Goal: Task Accomplishment & Management: Manage account settings

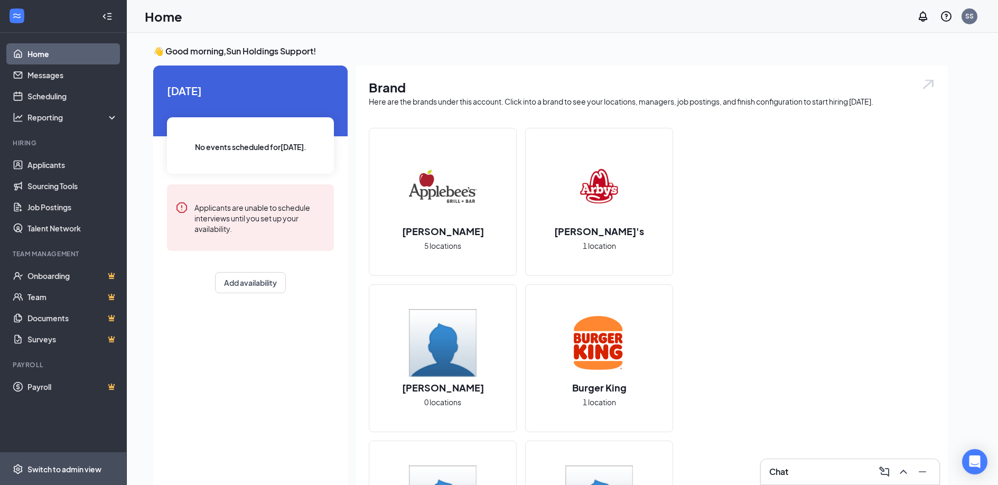
click at [56, 461] on span "Switch to admin view" at bounding box center [72, 469] width 90 height 32
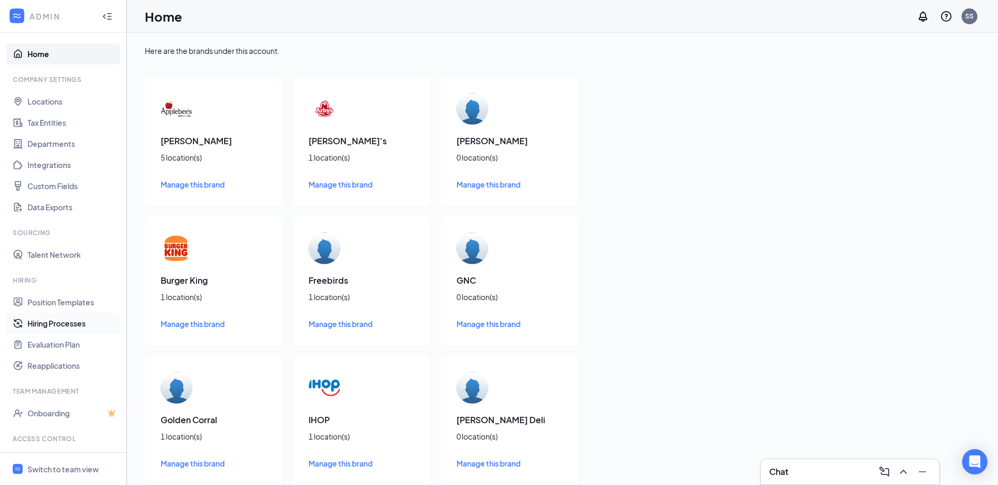
click at [62, 322] on link "Hiring Processes" at bounding box center [72, 323] width 90 height 21
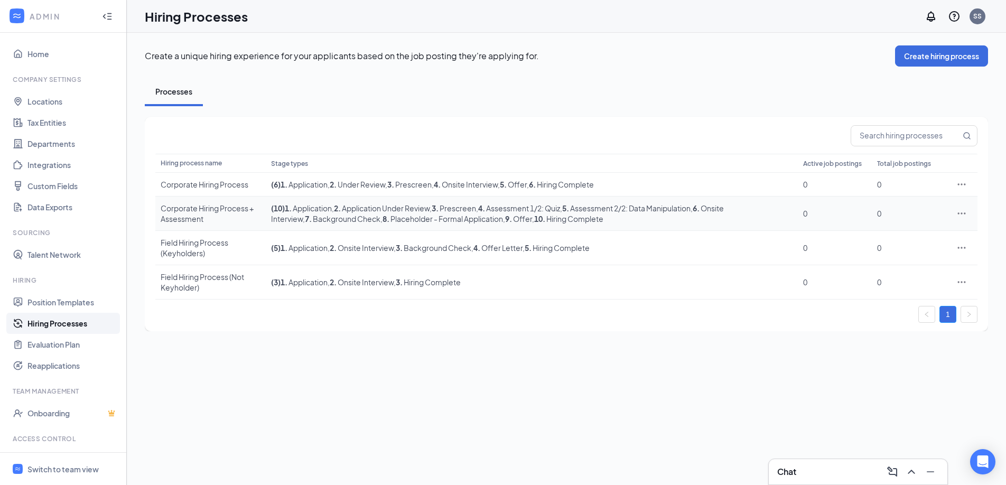
click at [221, 208] on div "Corporate Hiring Process + Assessment" at bounding box center [211, 213] width 100 height 21
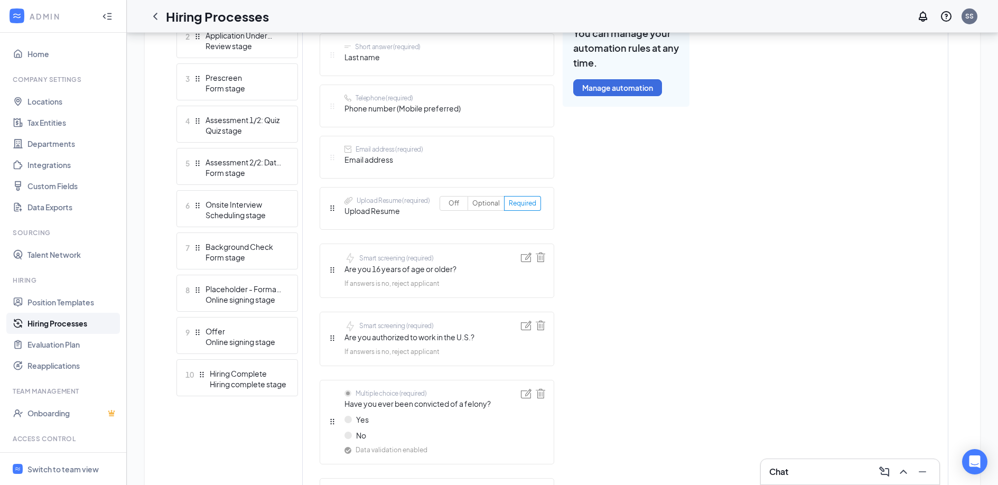
scroll to position [371, 0]
click at [541, 258] on img at bounding box center [541, 257] width 10 height 10
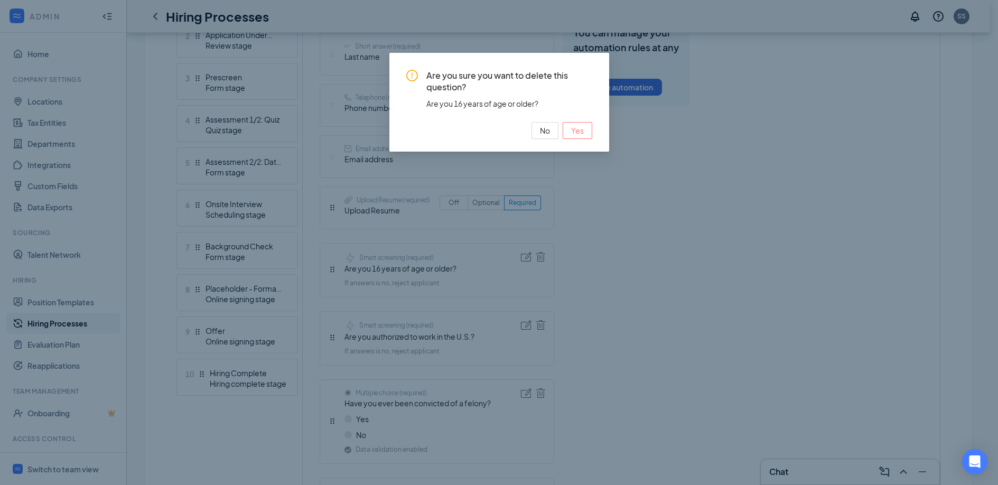
click at [584, 128] on button "Yes" at bounding box center [578, 130] width 30 height 17
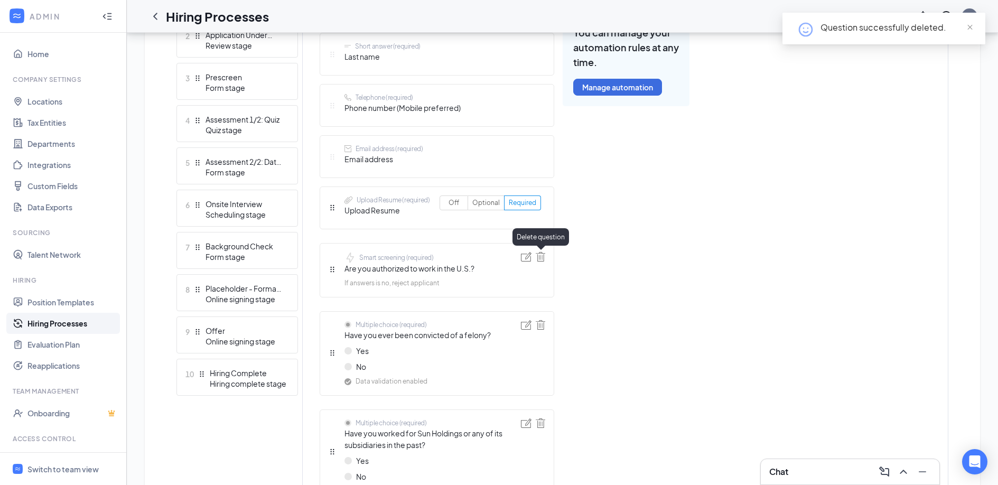
click at [543, 255] on img at bounding box center [541, 257] width 10 height 10
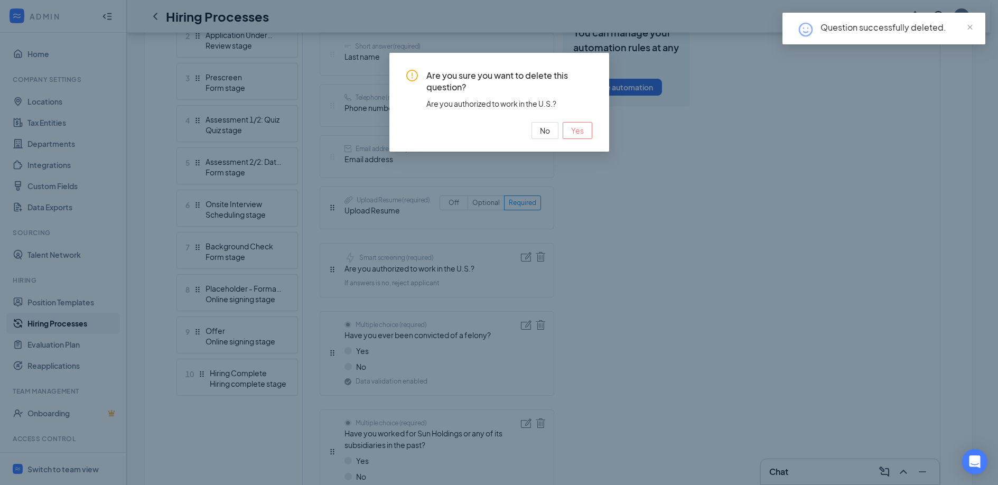
click at [578, 129] on span "Yes" at bounding box center [577, 131] width 13 height 12
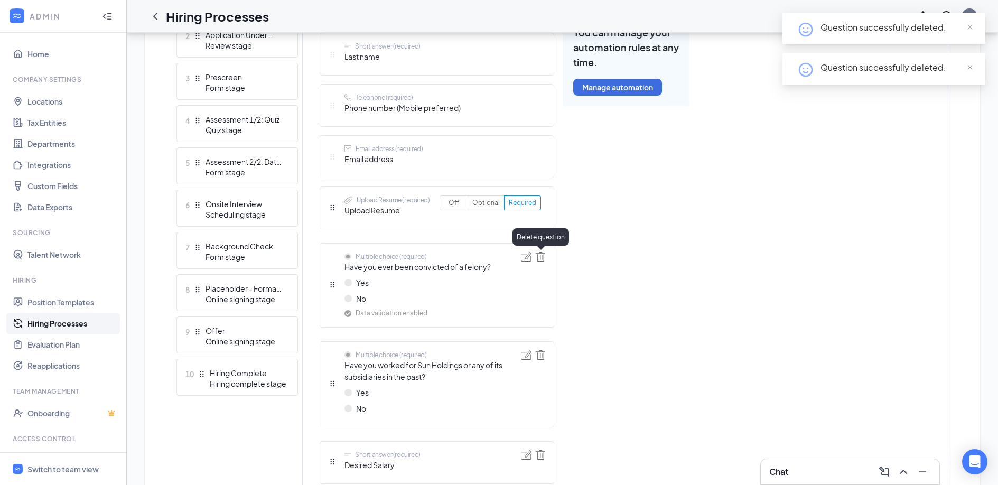
click at [542, 255] on img at bounding box center [541, 257] width 10 height 10
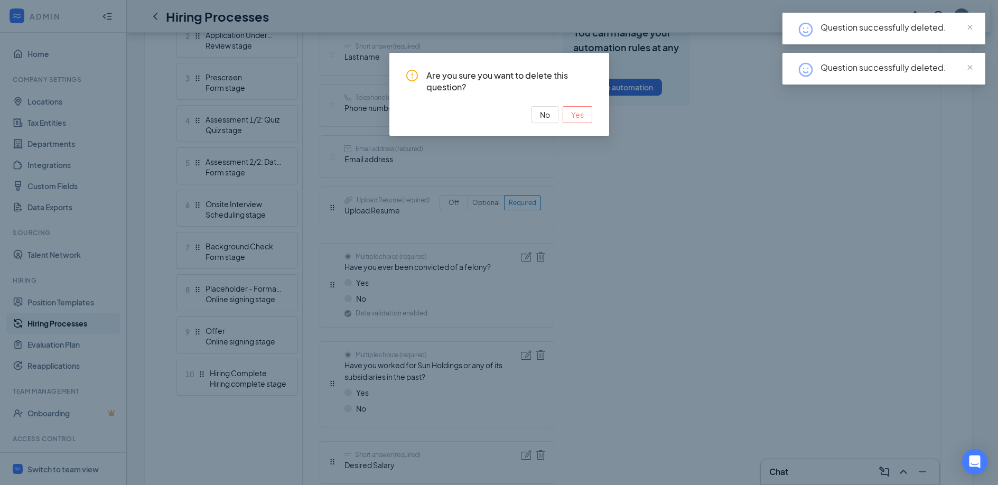
click at [583, 117] on span "Yes" at bounding box center [577, 115] width 13 height 12
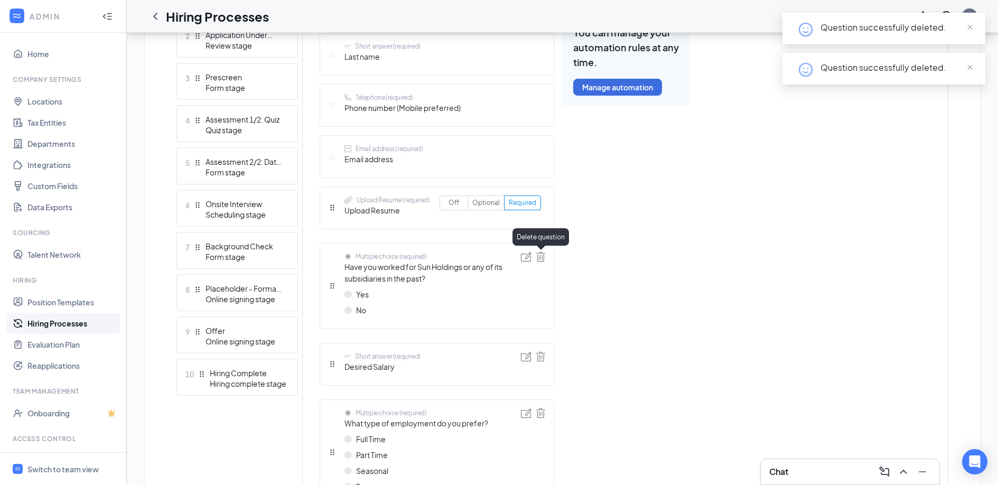
click at [542, 258] on img at bounding box center [541, 257] width 10 height 10
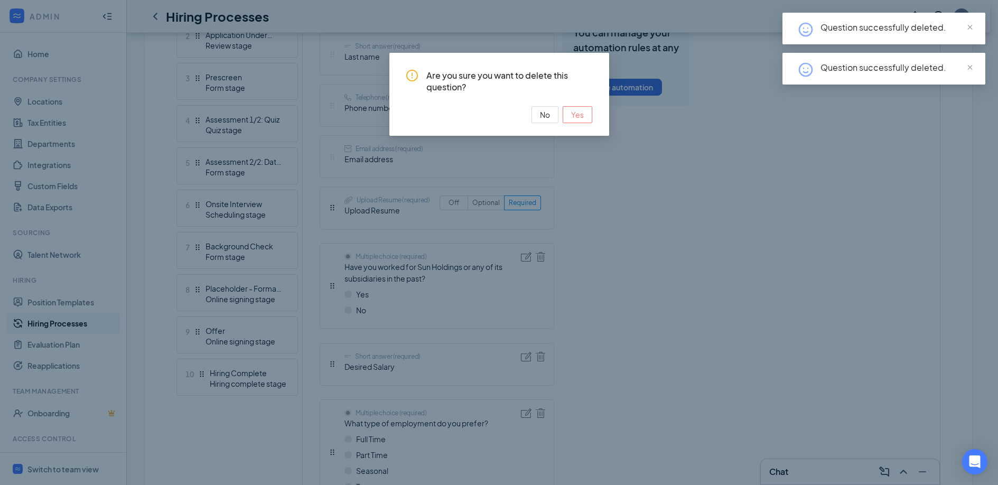
click at [584, 113] on button "Yes" at bounding box center [578, 114] width 30 height 17
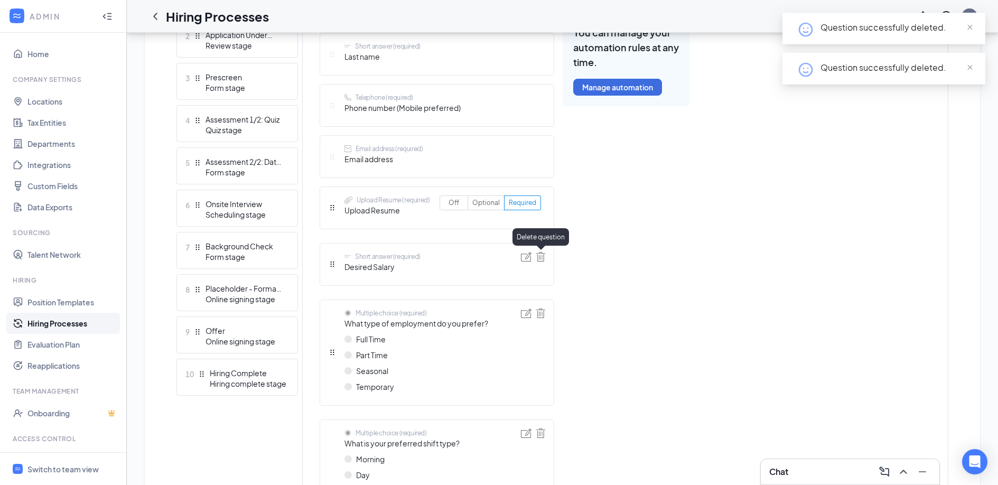
click at [542, 254] on img at bounding box center [541, 257] width 10 height 10
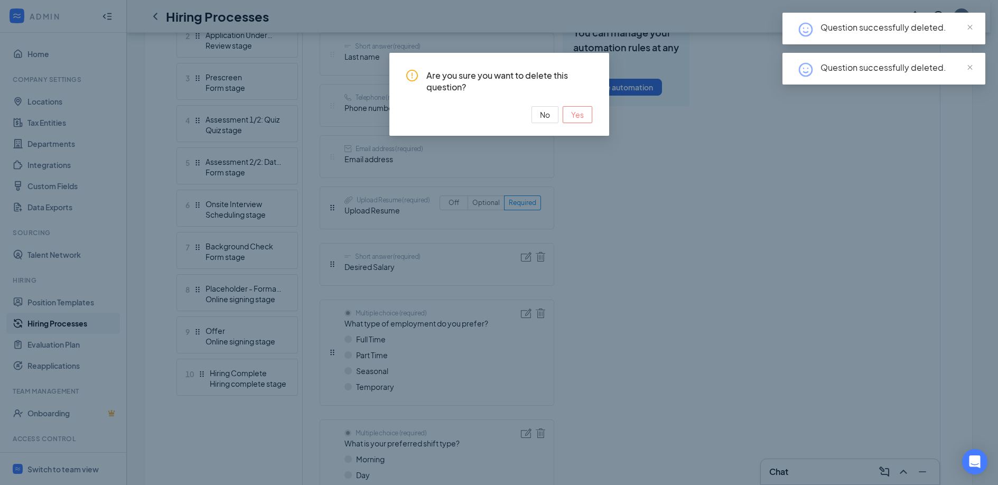
click at [577, 110] on span "Yes" at bounding box center [577, 115] width 13 height 12
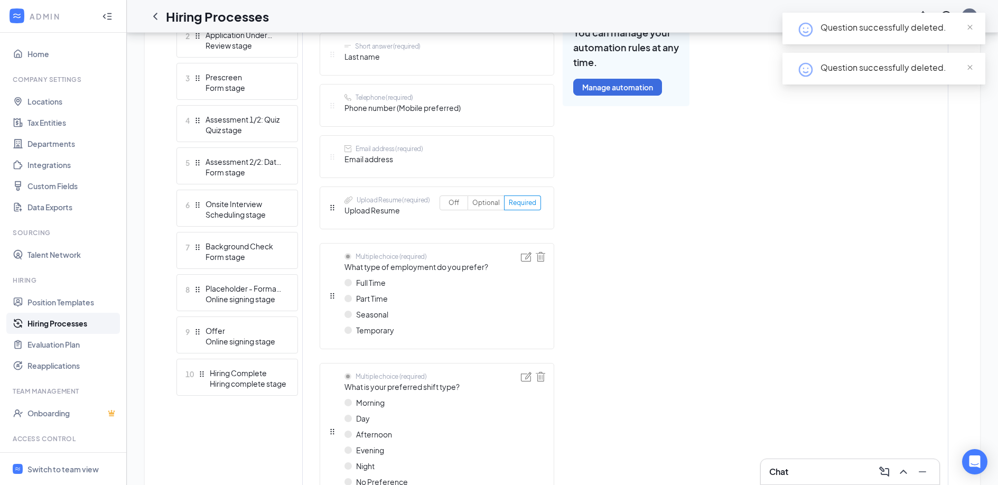
click at [541, 261] on img at bounding box center [541, 257] width 10 height 10
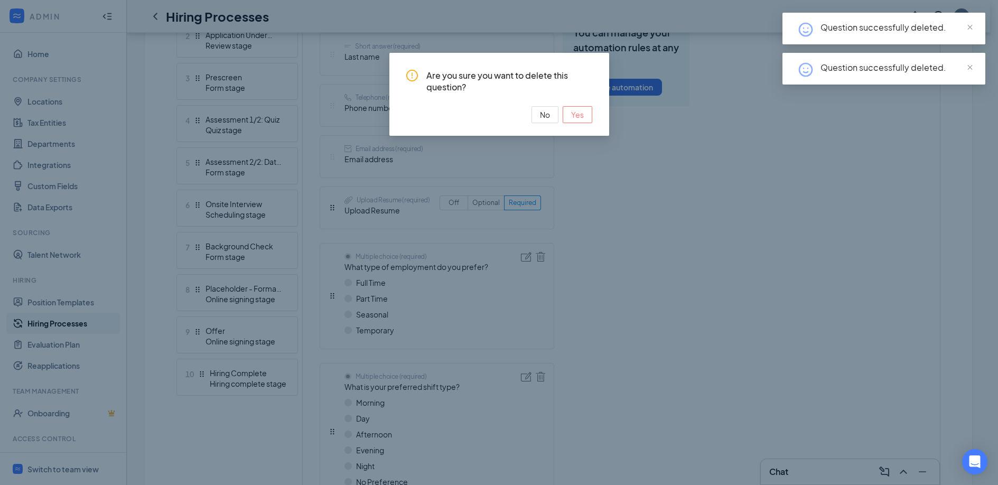
click at [583, 119] on button "Yes" at bounding box center [578, 114] width 30 height 17
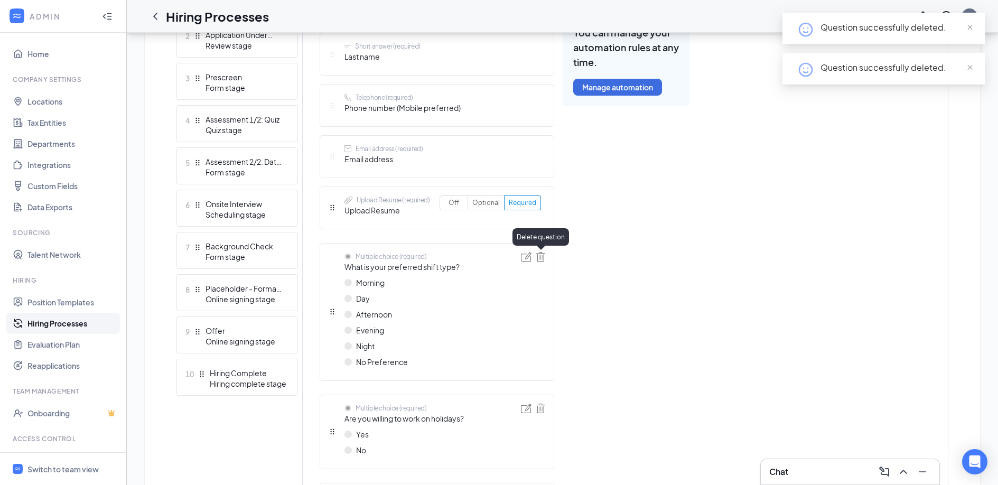
click at [542, 257] on img at bounding box center [541, 257] width 10 height 10
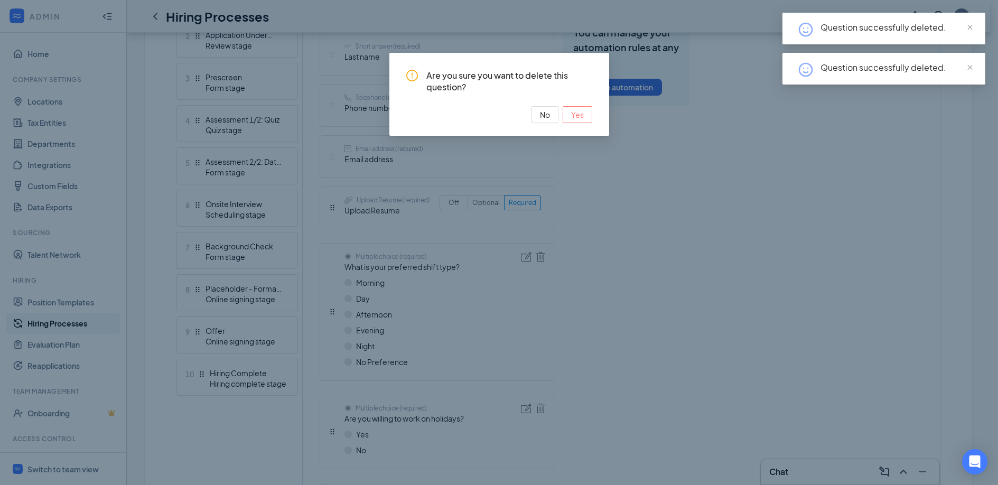
click at [573, 111] on span "Yes" at bounding box center [577, 115] width 13 height 12
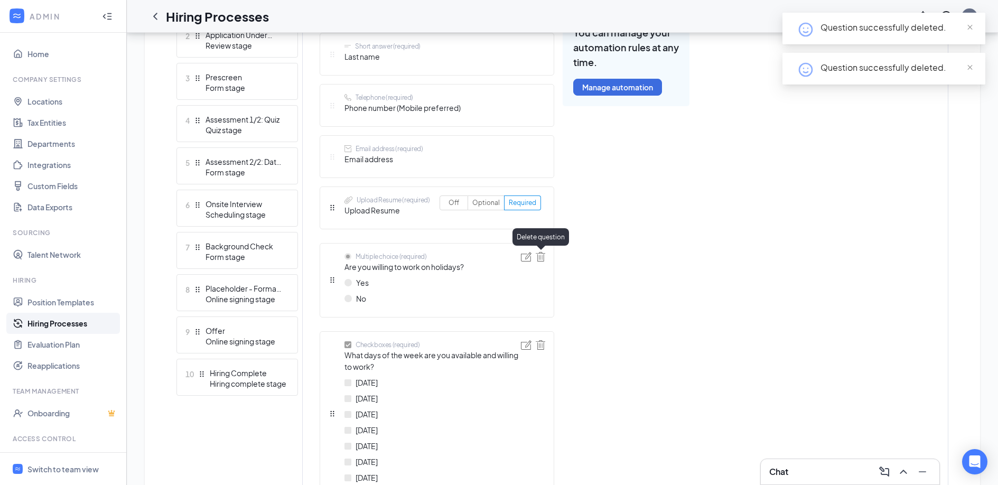
click at [540, 256] on img at bounding box center [541, 257] width 10 height 10
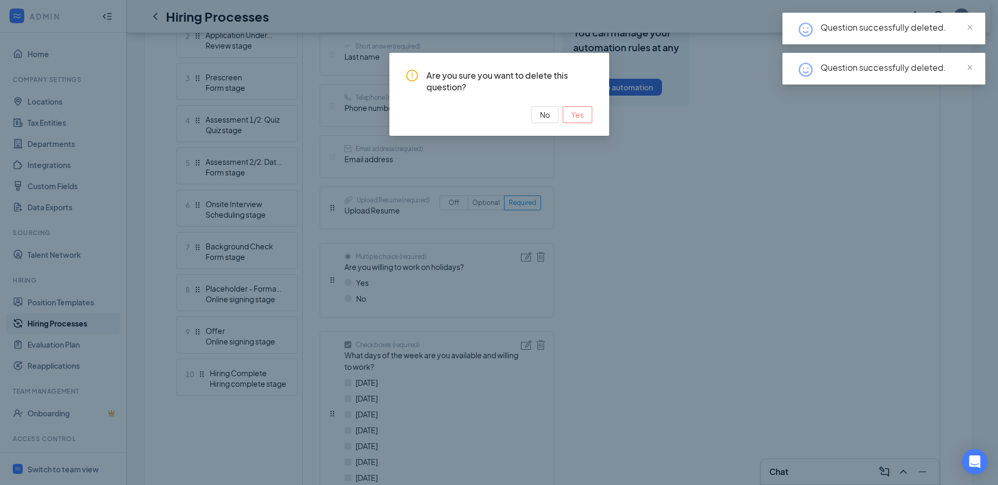
click at [579, 114] on span "Yes" at bounding box center [577, 115] width 13 height 12
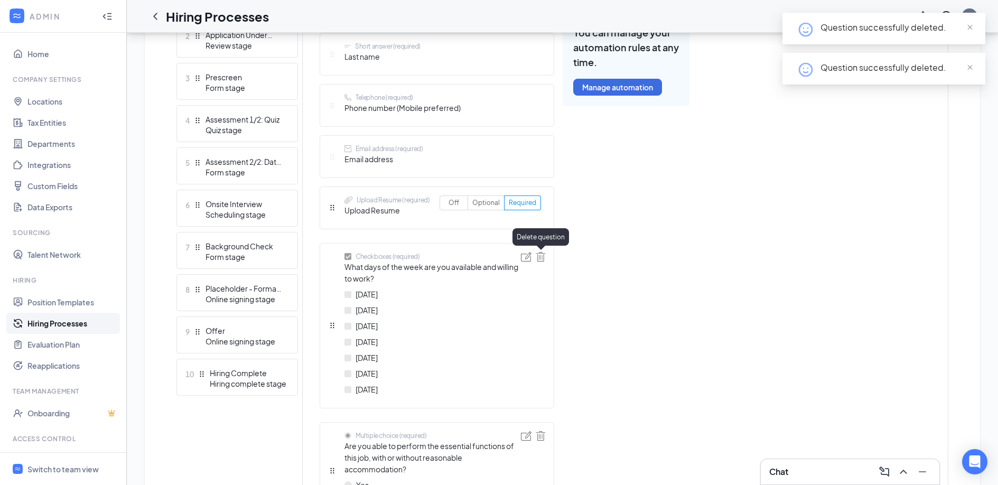
click at [544, 257] on img at bounding box center [541, 257] width 10 height 10
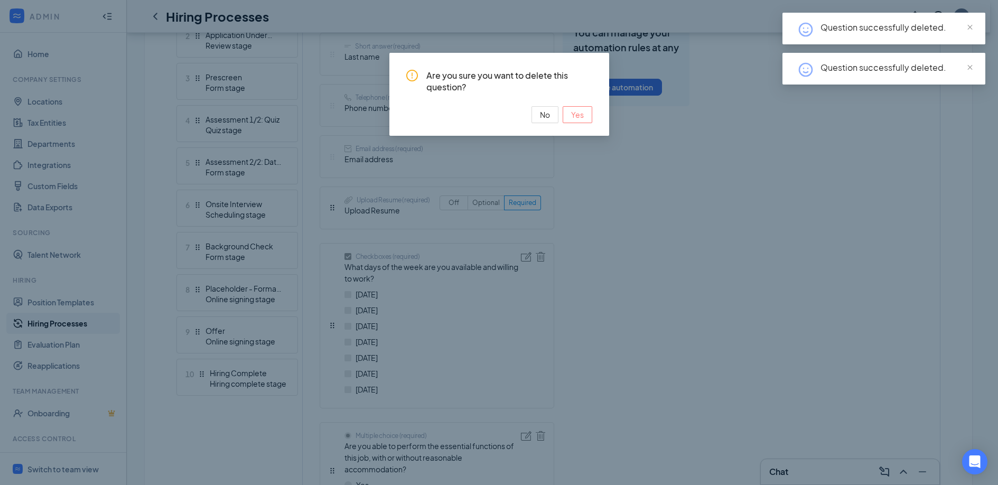
click at [578, 118] on span "Yes" at bounding box center [577, 115] width 13 height 12
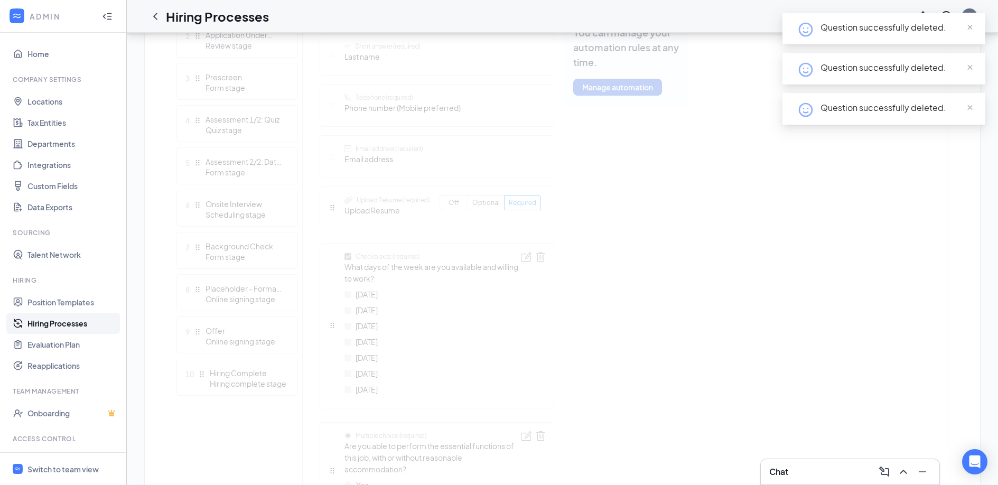
scroll to position [331, 0]
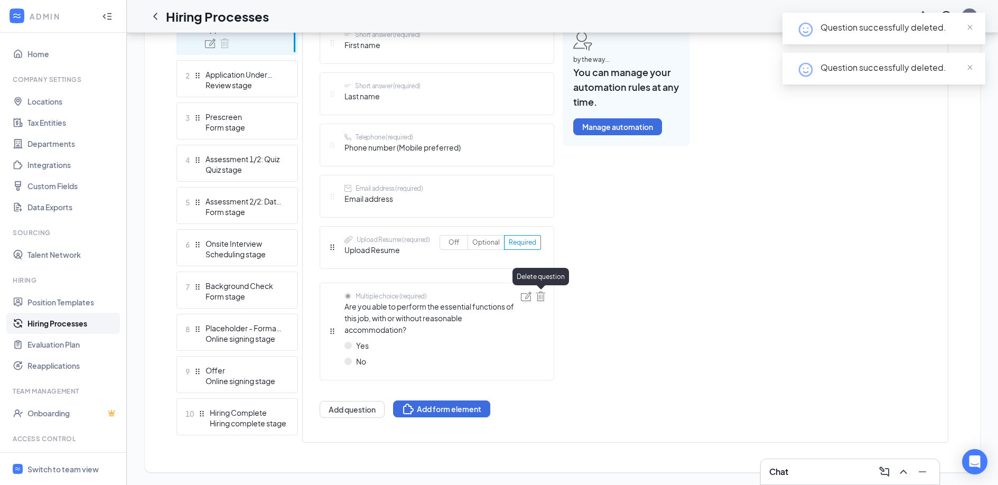
click at [541, 294] on img at bounding box center [541, 297] width 10 height 10
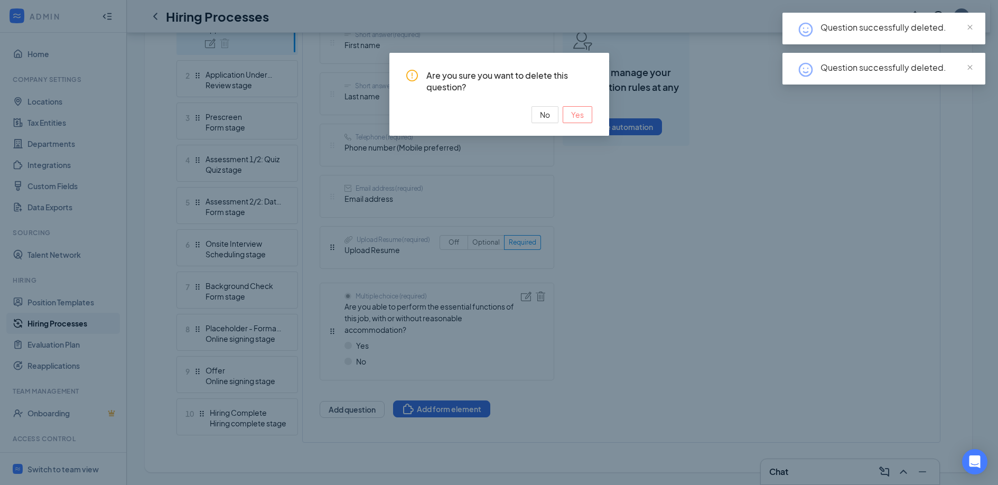
click at [581, 114] on span "Yes" at bounding box center [577, 115] width 13 height 12
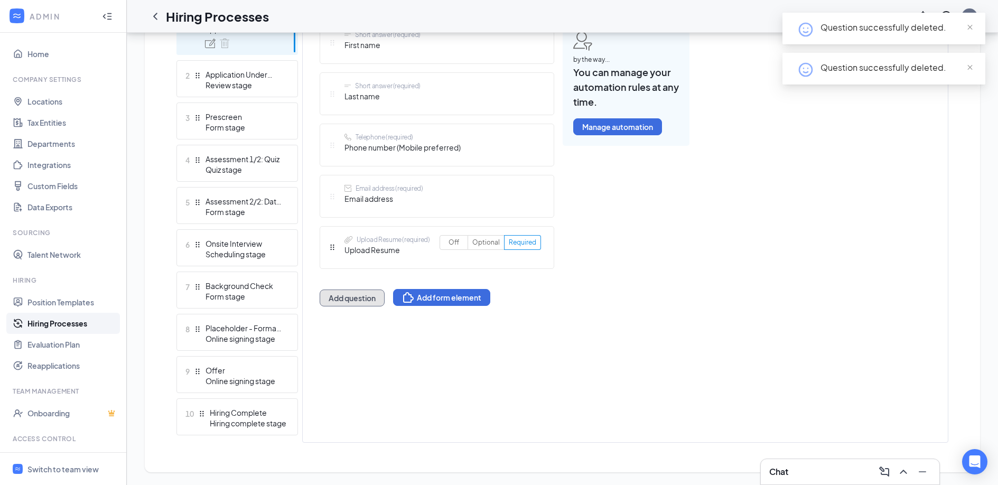
click at [375, 303] on button "Add question" at bounding box center [352, 298] width 65 height 17
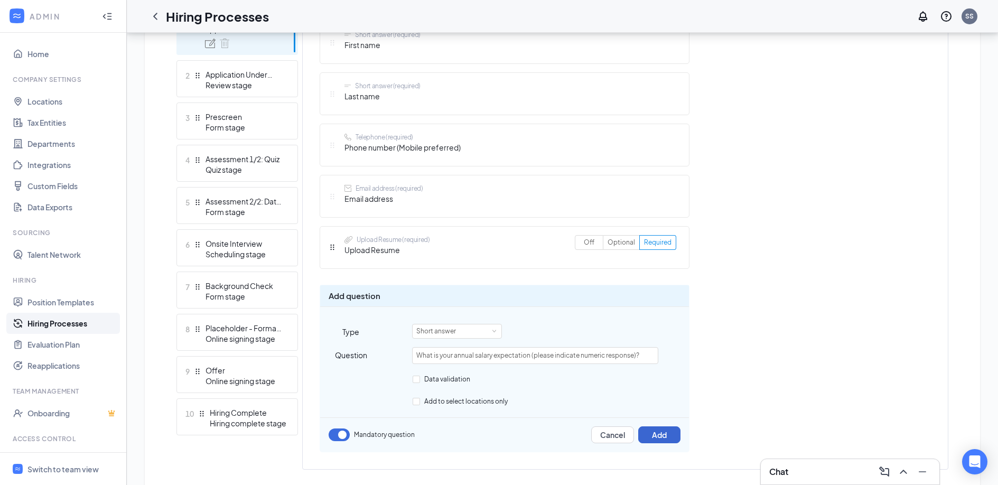
type input "What is your annual salary expectation (please indicate numeric response)?"
click at [653, 434] on button "Add" at bounding box center [659, 434] width 42 height 17
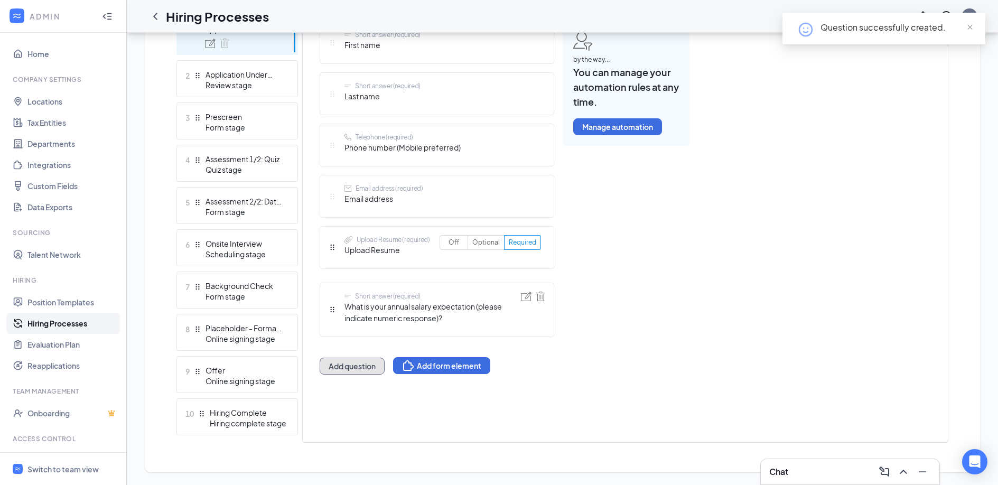
click at [363, 368] on button "Add question" at bounding box center [352, 366] width 65 height 17
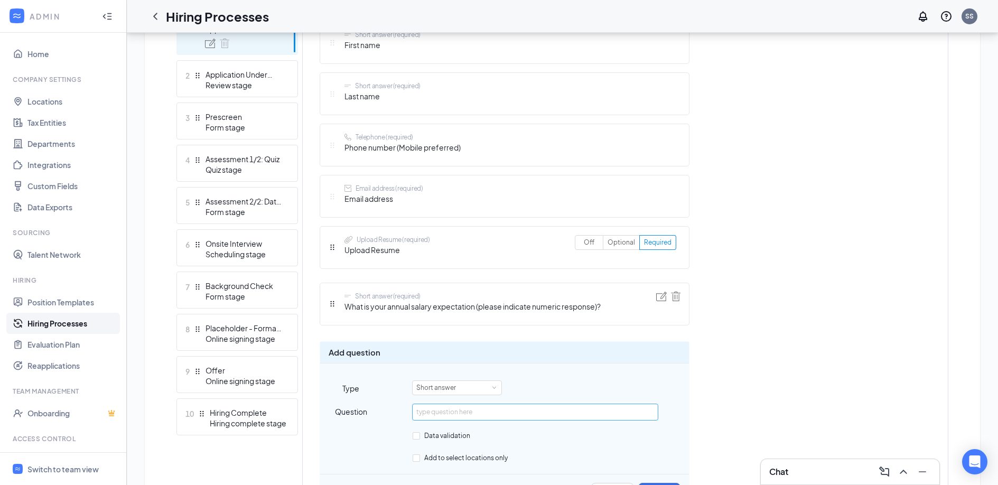
click at [422, 414] on input "text" at bounding box center [535, 412] width 246 height 17
click at [440, 389] on div "Short answer" at bounding box center [439, 388] width 47 height 14
click at [450, 401] on li "Smart screening" at bounding box center [457, 405] width 90 height 17
click at [513, 413] on input "Will you now, or in the future" at bounding box center [535, 412] width 246 height 17
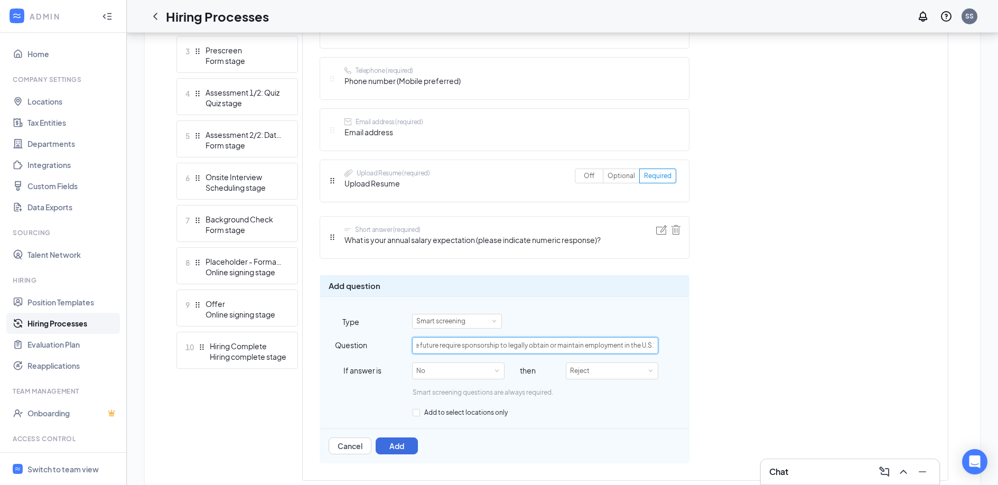
scroll to position [400, 0]
type input "Will you now, or in the future require sponsorship to legally obtain or maintai…"
click at [480, 367] on div "No" at bounding box center [458, 369] width 84 height 16
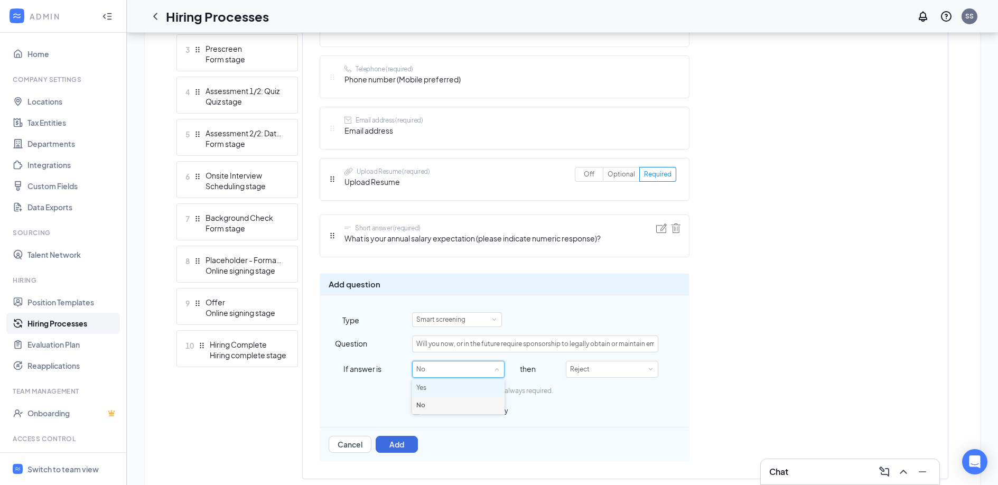
click at [455, 384] on li "Yes" at bounding box center [458, 387] width 92 height 17
click at [389, 447] on button "Add" at bounding box center [397, 444] width 42 height 17
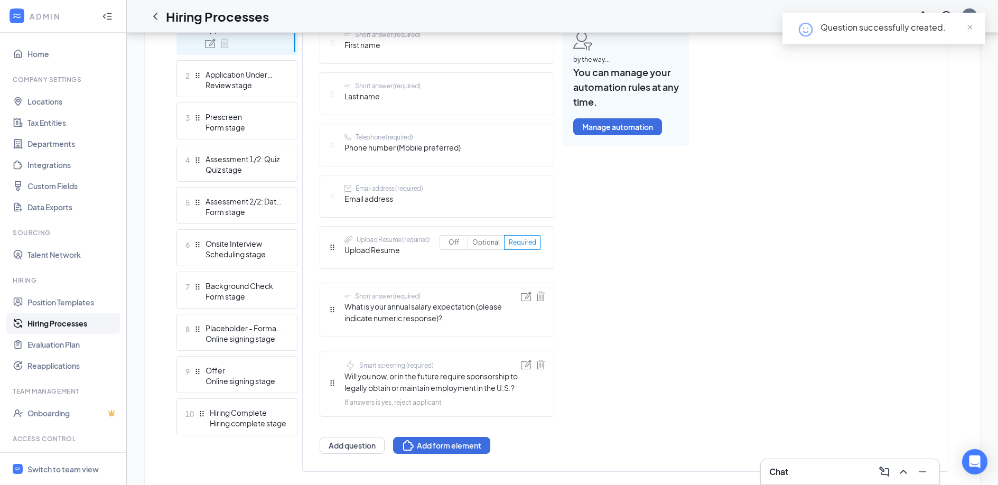
scroll to position [360, 0]
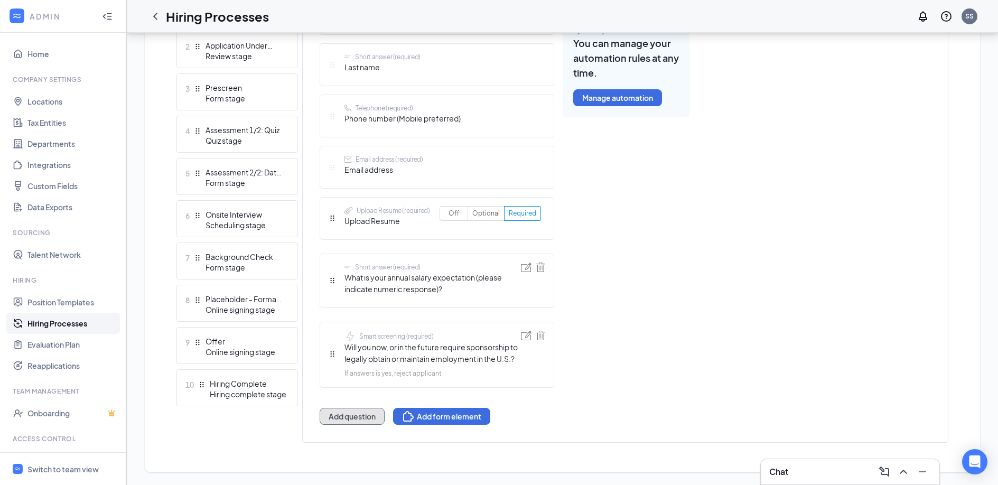
click at [357, 419] on button "Add question" at bounding box center [352, 416] width 65 height 17
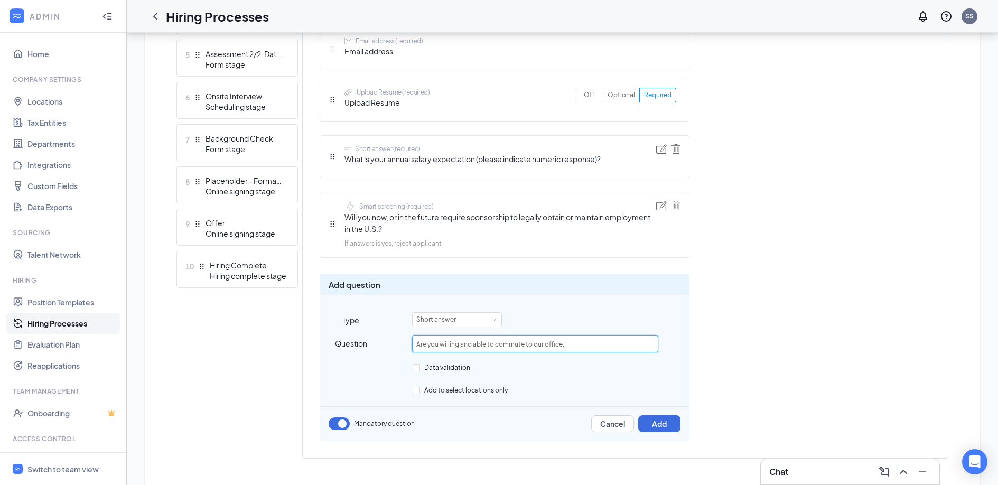
scroll to position [480, 0]
click at [569, 342] on input "Are you willing and able to commute to our office," at bounding box center [535, 343] width 246 height 17
type input "Are you willing and able to commute to our office, [DATE] through [DATE] and wo…"
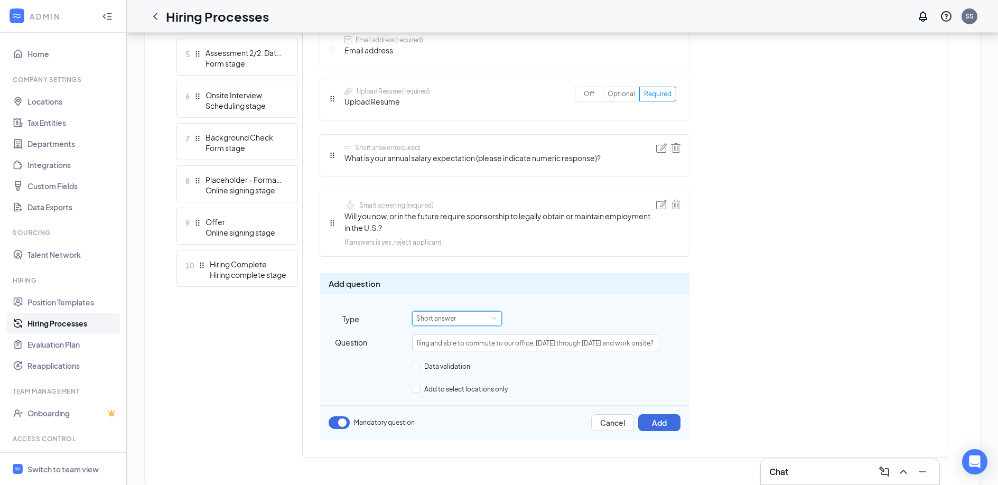
click at [475, 322] on div "Short answer" at bounding box center [456, 319] width 81 height 14
click at [447, 424] on li "Multiple choice" at bounding box center [457, 423] width 90 height 17
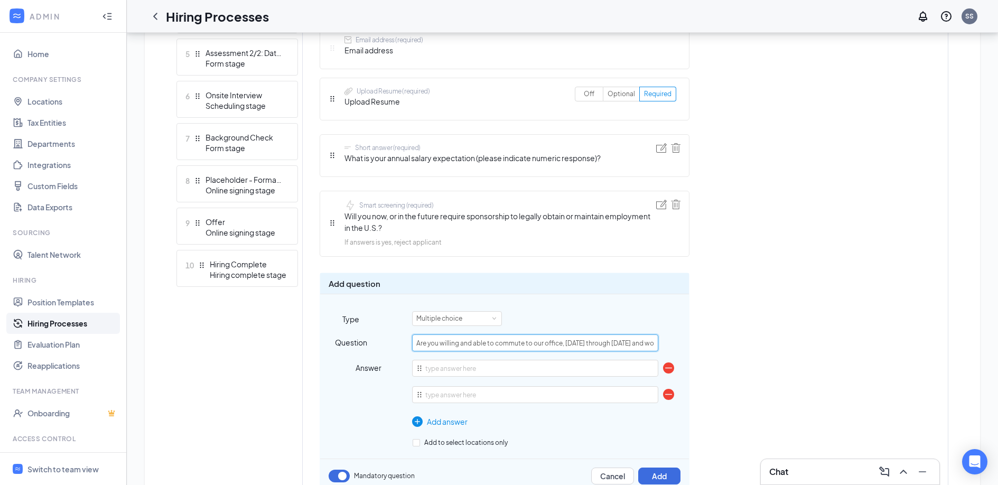
scroll to position [0, 30]
click at [453, 368] on input "text" at bounding box center [535, 368] width 246 height 17
type input "Yes"
click at [455, 396] on input "text" at bounding box center [535, 394] width 246 height 17
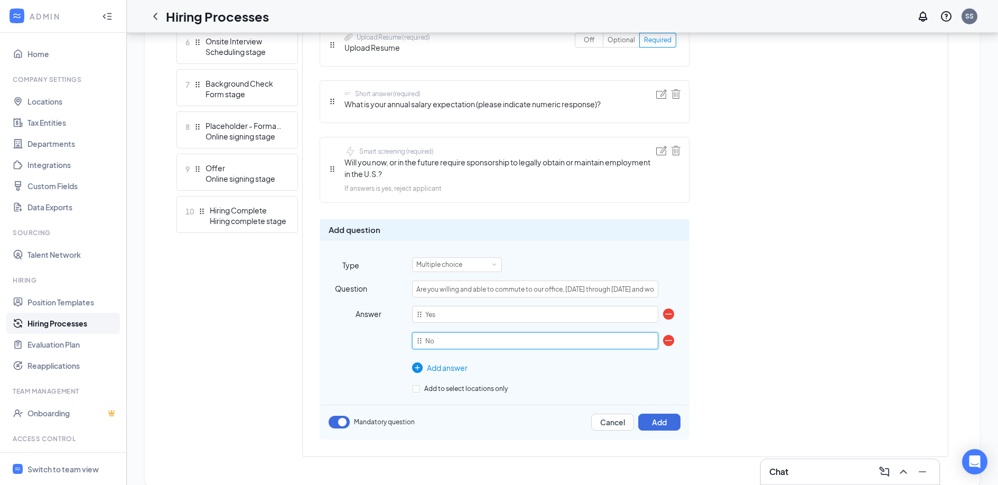
scroll to position [534, 0]
type input "No"
click at [668, 423] on button "Add" at bounding box center [659, 421] width 42 height 17
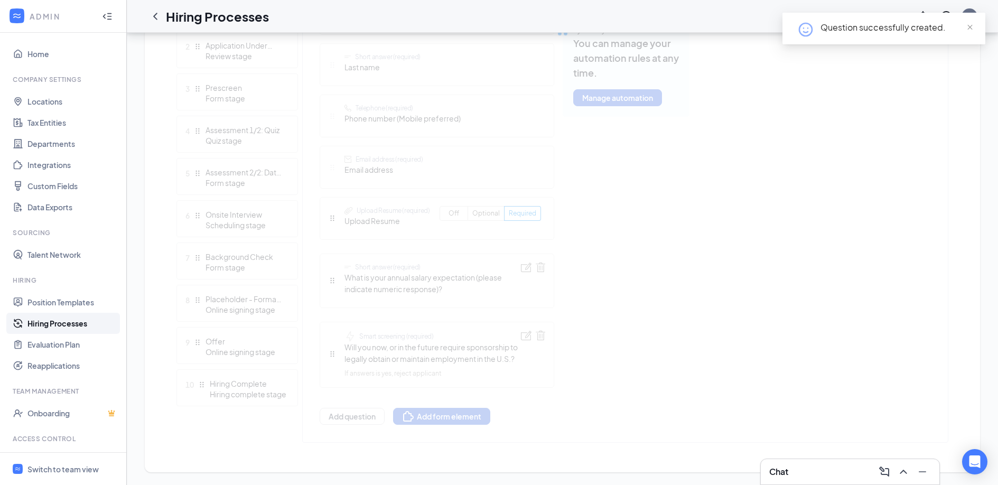
scroll to position [460, 0]
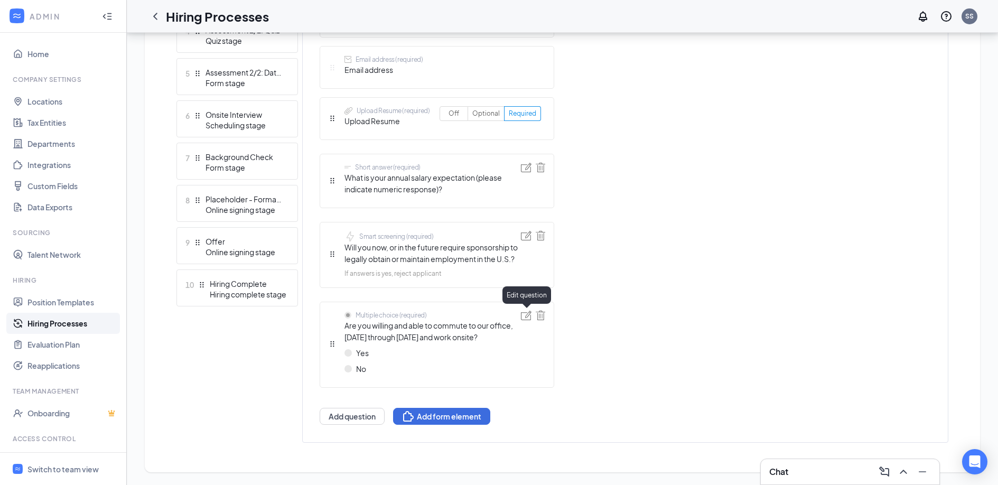
click at [527, 315] on img at bounding box center [526, 316] width 11 height 10
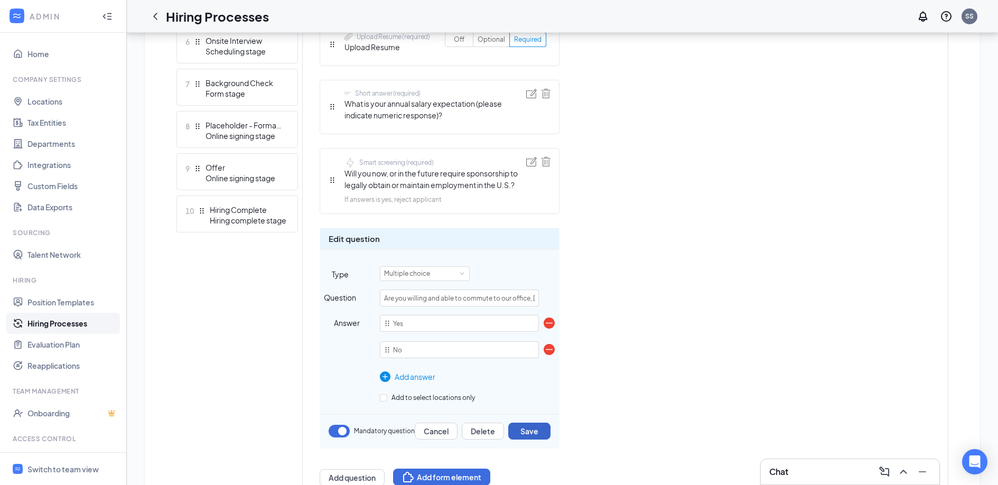
click at [536, 432] on button "Save" at bounding box center [529, 431] width 42 height 17
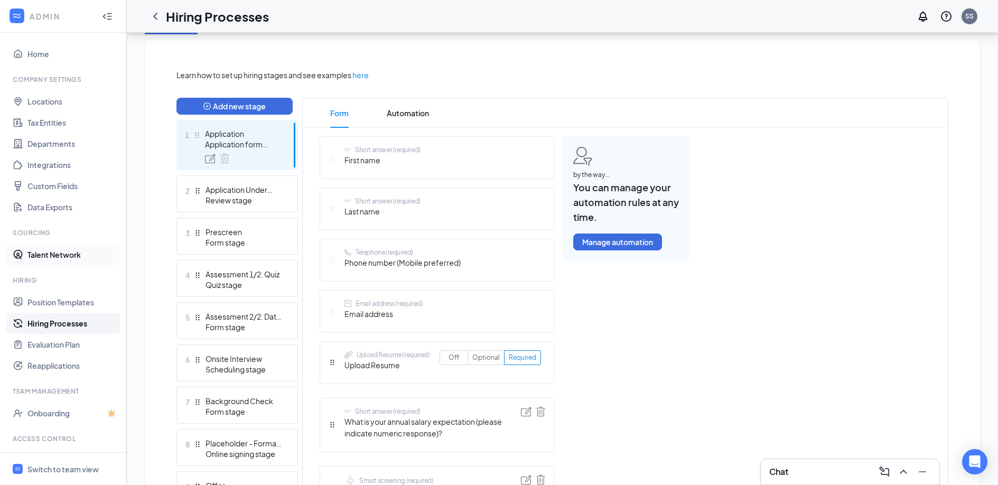
scroll to position [219, 0]
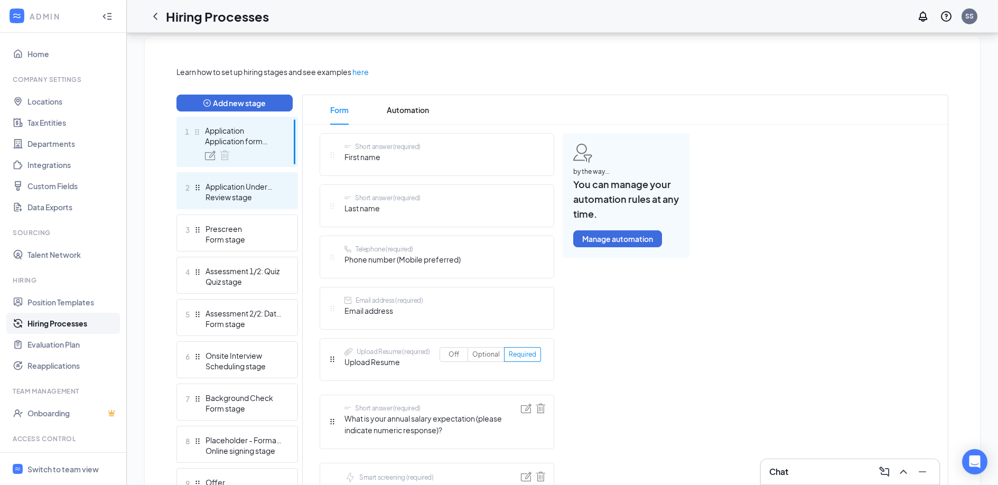
click at [237, 197] on div "Review stage" at bounding box center [244, 197] width 77 height 11
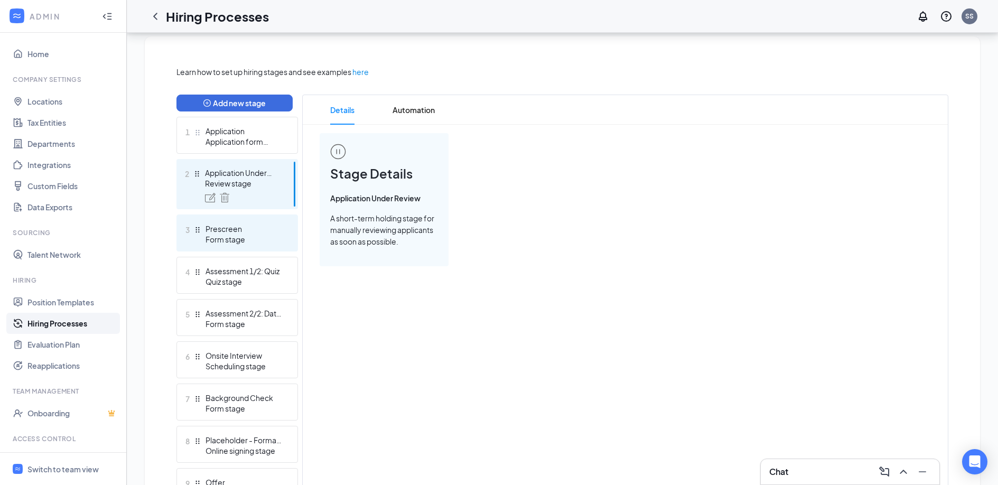
click at [228, 234] on div "Form stage" at bounding box center [244, 239] width 77 height 11
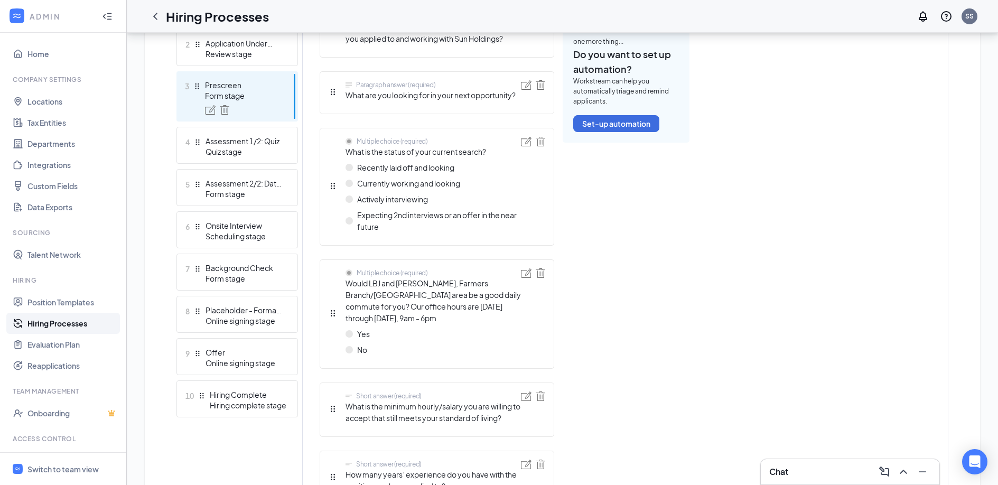
scroll to position [350, 0]
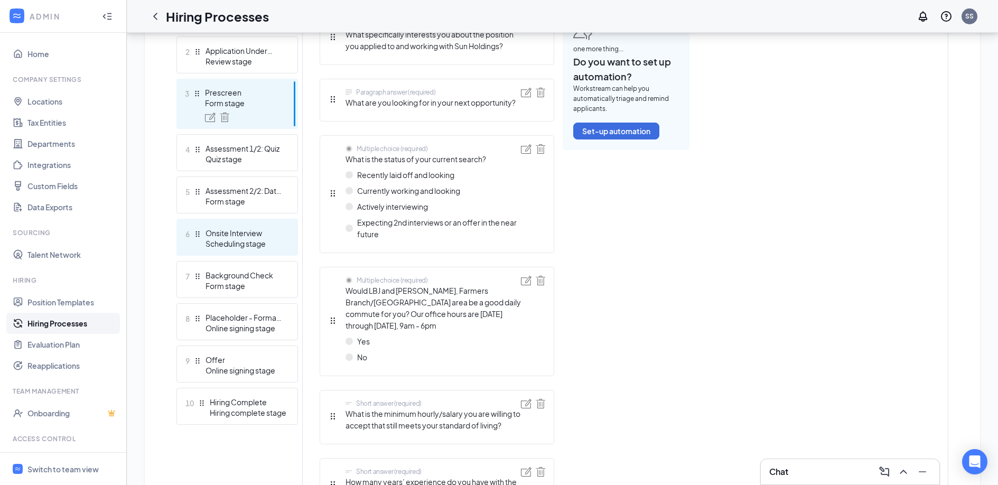
click at [242, 237] on div "Onsite Interview" at bounding box center [244, 233] width 77 height 11
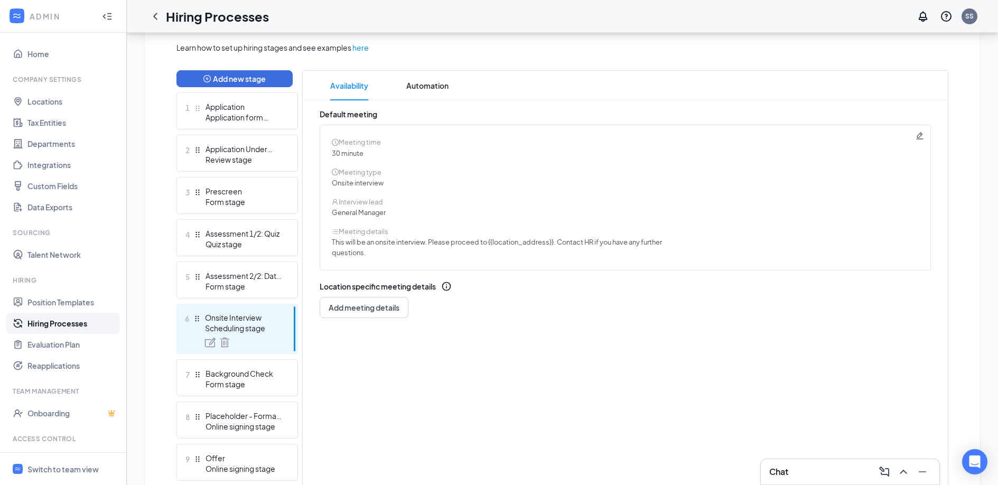
scroll to position [241, 0]
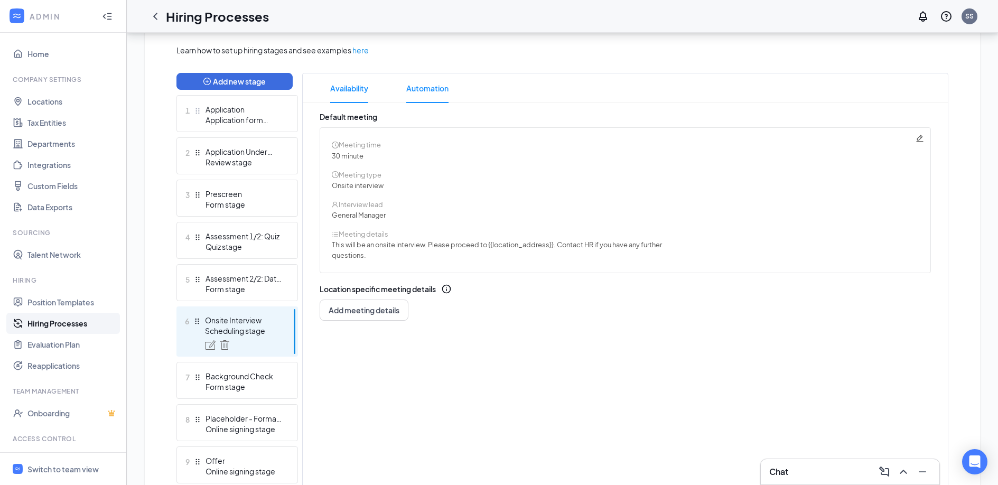
click at [419, 89] on span "Automation" at bounding box center [427, 88] width 42 height 30
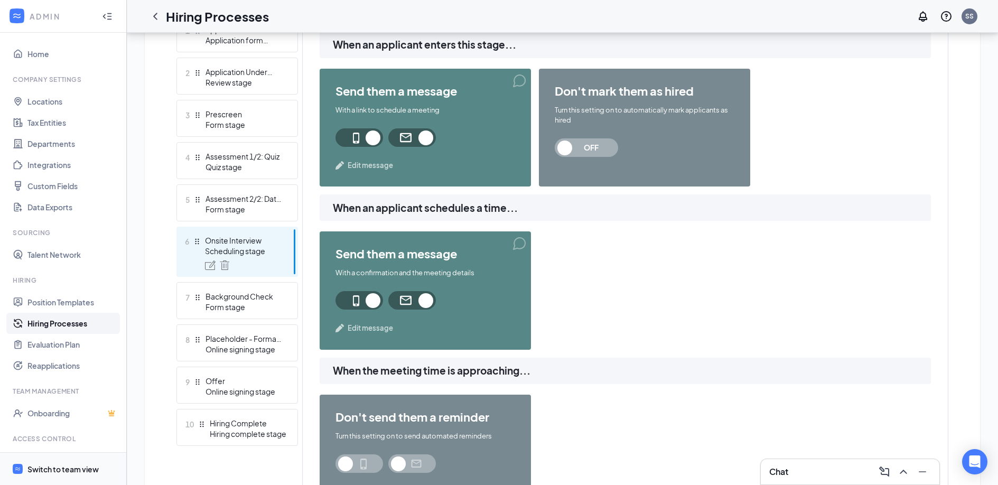
scroll to position [321, 0]
click at [373, 136] on span at bounding box center [360, 137] width 48 height 18
click at [374, 299] on span at bounding box center [360, 300] width 48 height 18
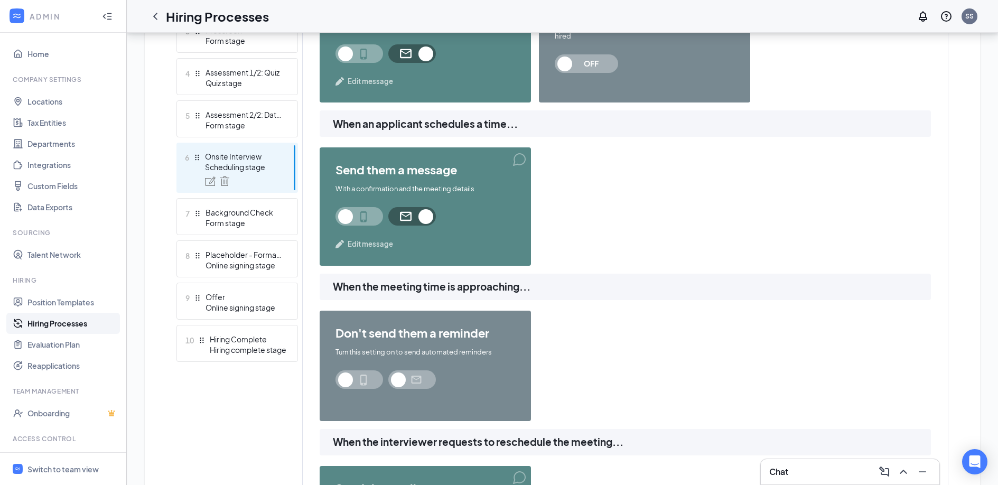
scroll to position [410, 0]
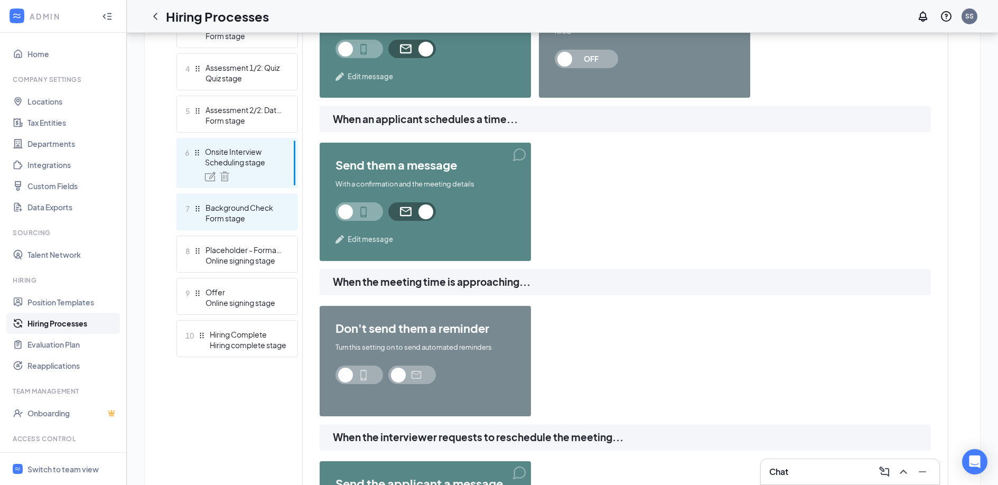
click at [241, 220] on div "Form stage" at bounding box center [244, 218] width 77 height 11
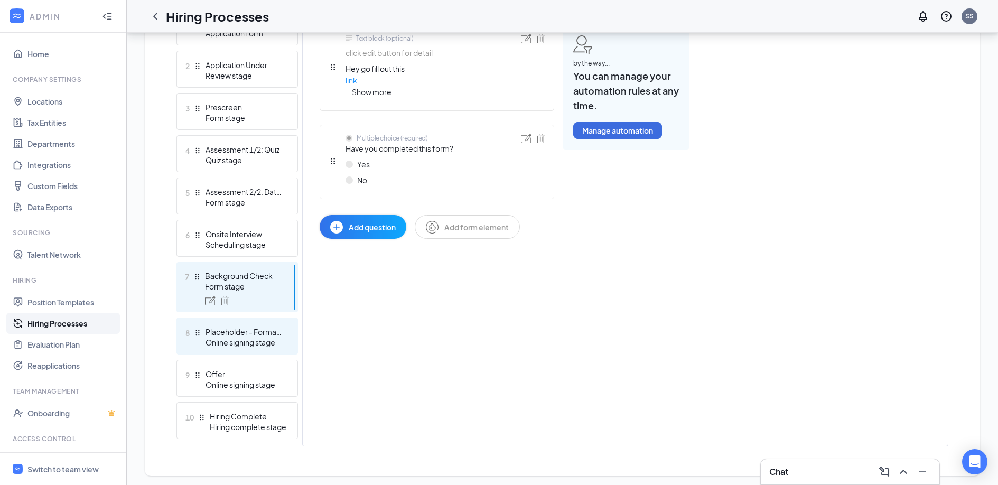
scroll to position [329, 0]
click at [244, 330] on div "Placeholder - Formal Application" at bounding box center [244, 330] width 77 height 11
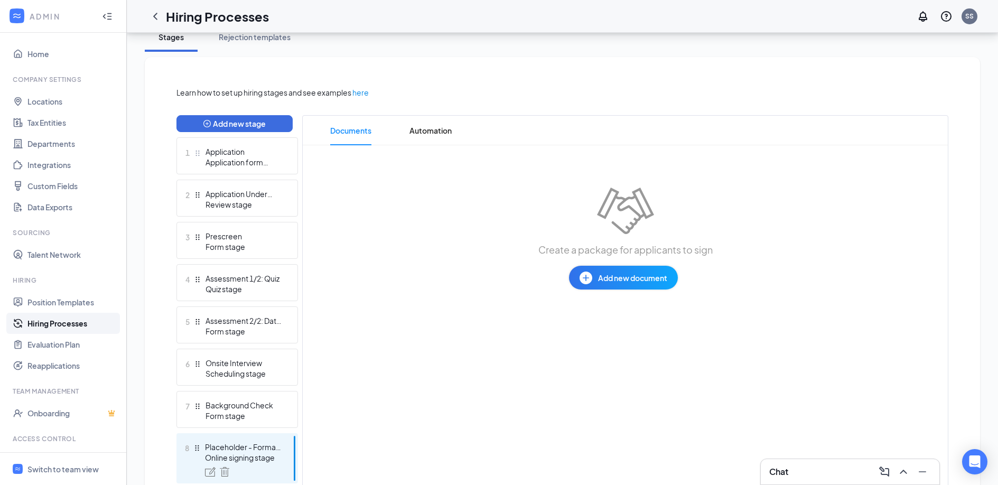
scroll to position [192, 0]
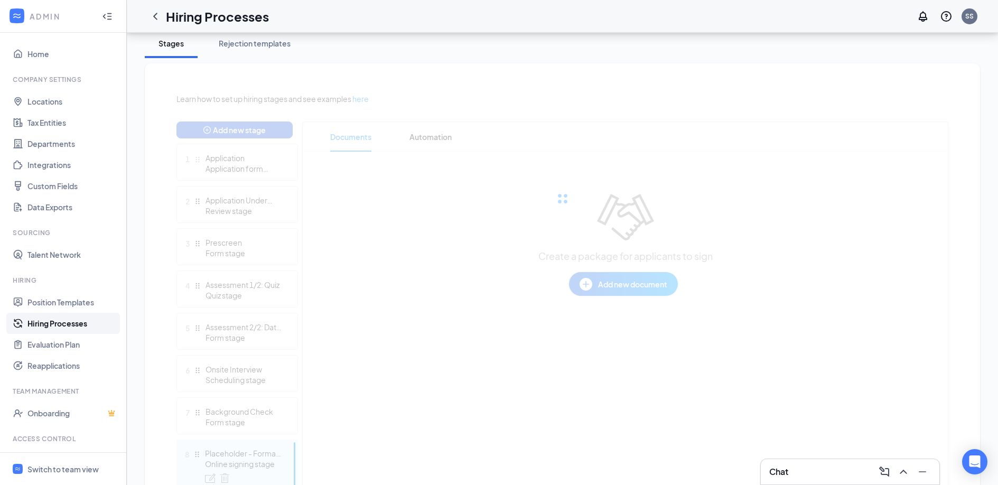
click at [642, 282] on div at bounding box center [562, 198] width 772 height 211
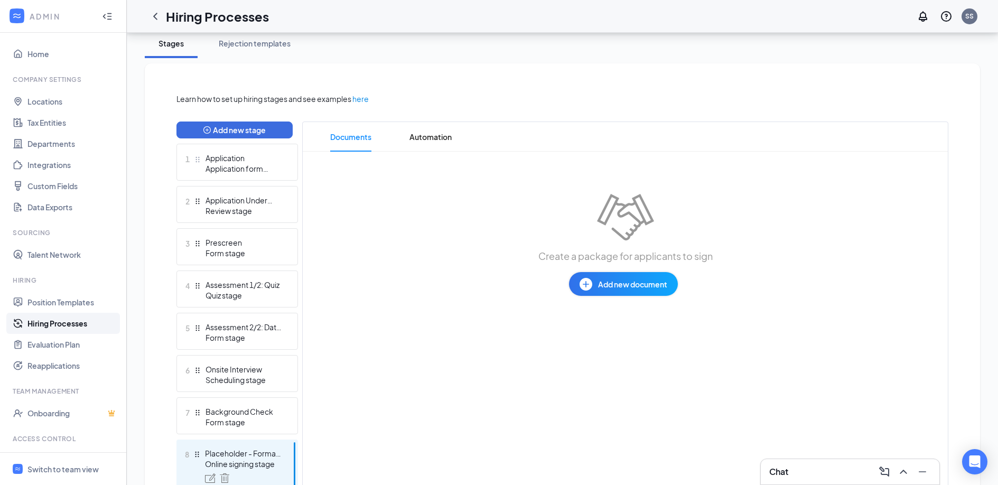
click at [619, 283] on span "Add new document" at bounding box center [632, 284] width 69 height 12
click at [603, 347] on div "Upload file" at bounding box center [586, 349] width 37 height 11
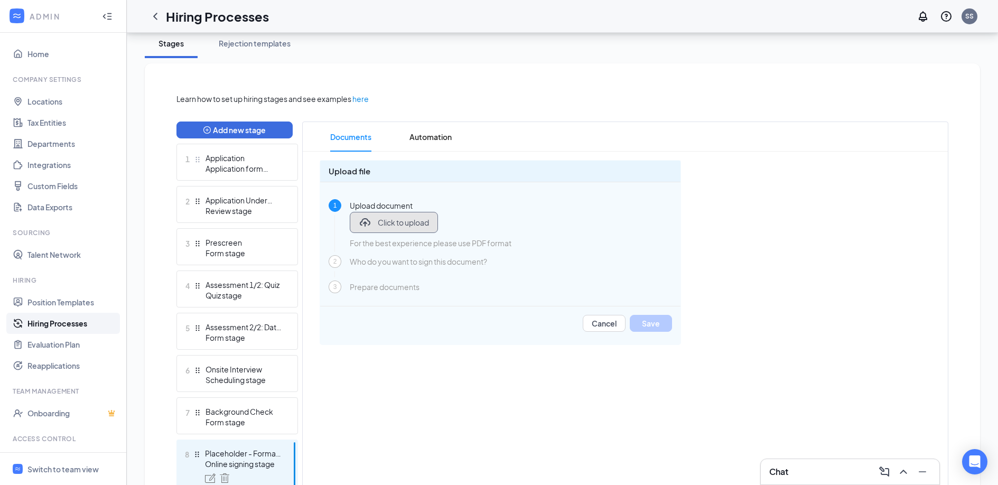
click at [412, 220] on span "Click to upload" at bounding box center [403, 222] width 51 height 11
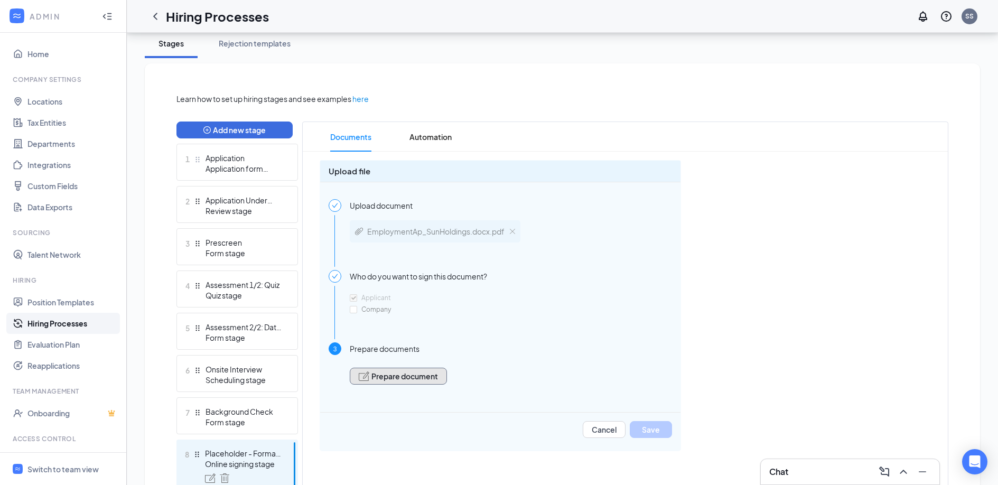
click at [392, 374] on span "Prepare document" at bounding box center [404, 376] width 67 height 7
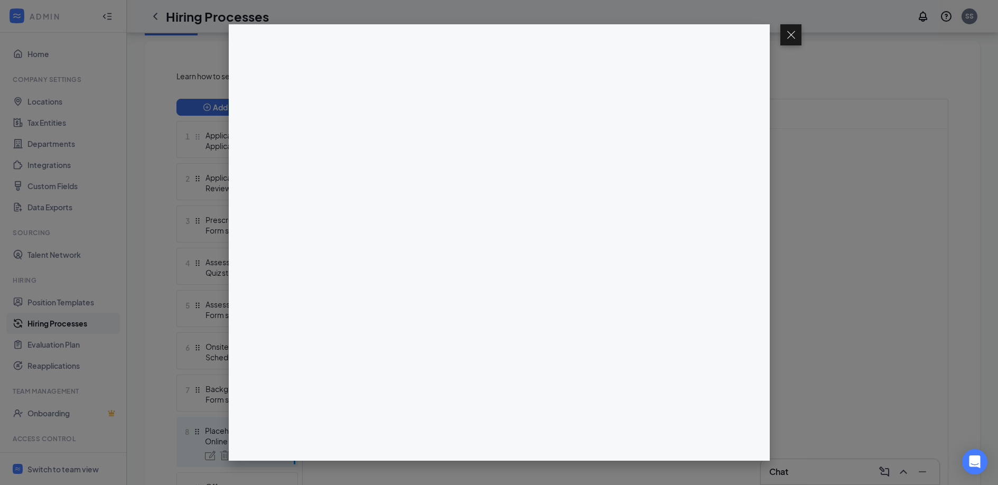
scroll to position [215, 0]
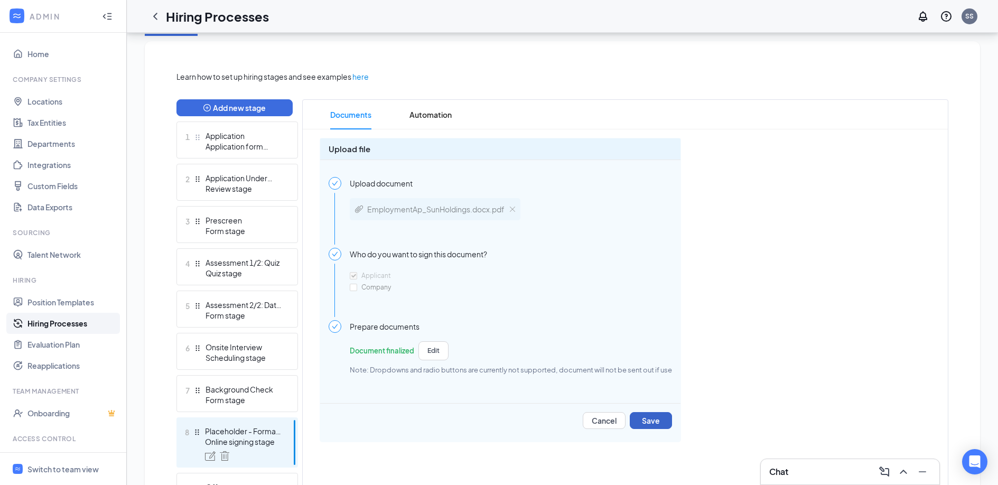
click at [659, 424] on div "Learn how to set up hiring stages and see examples here Add new stage 1 Applica…" at bounding box center [562, 315] width 772 height 489
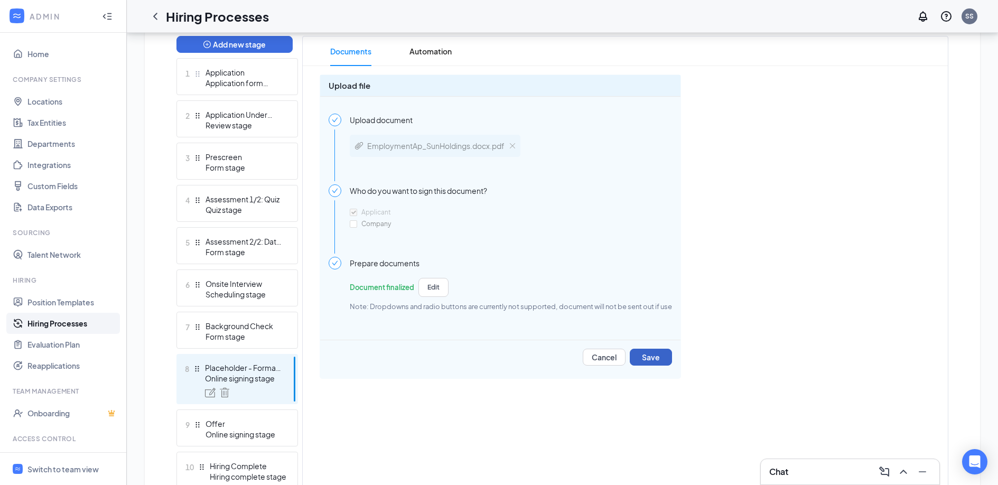
scroll to position [270, 0]
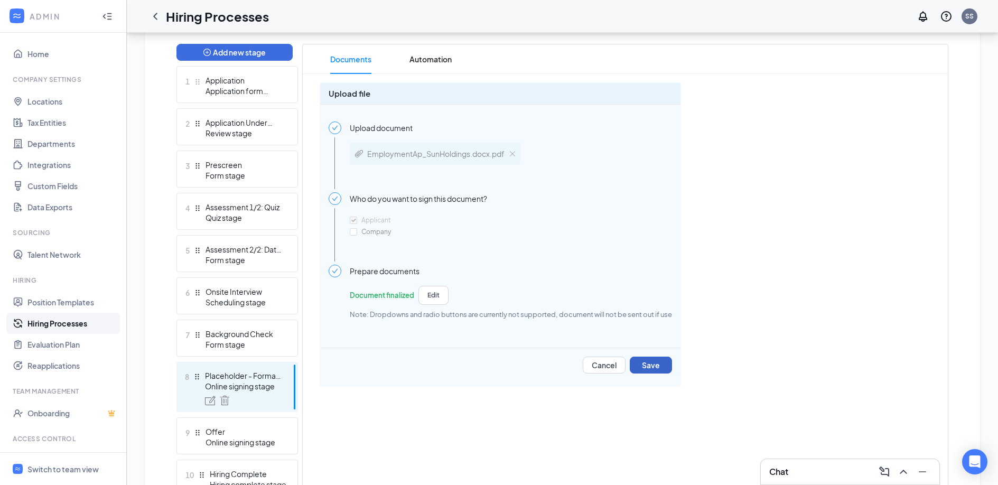
click at [648, 366] on button "Save" at bounding box center [651, 365] width 42 height 17
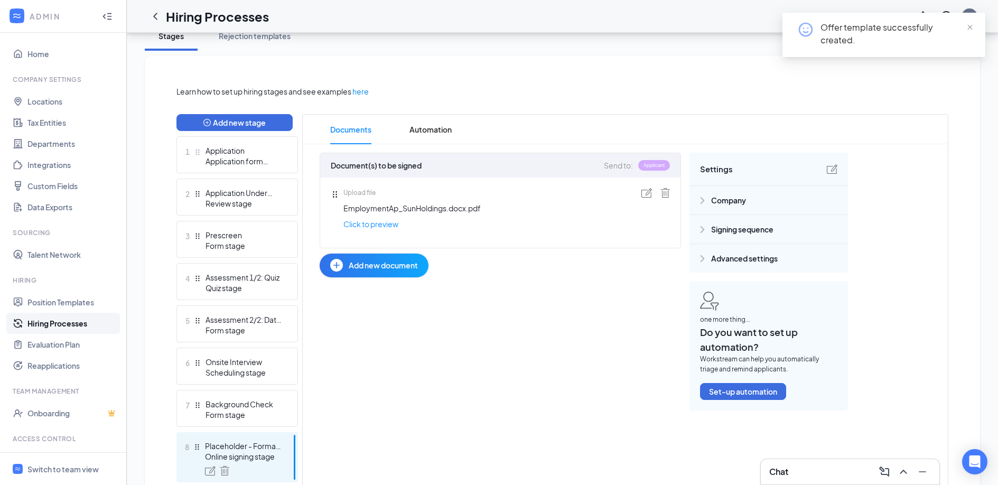
scroll to position [199, 0]
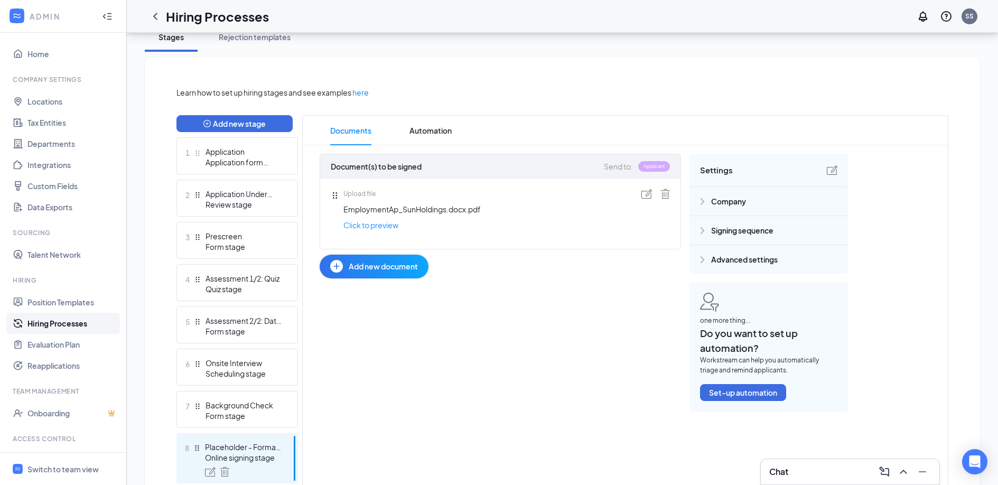
click at [705, 201] on div at bounding box center [702, 201] width 9 height 9
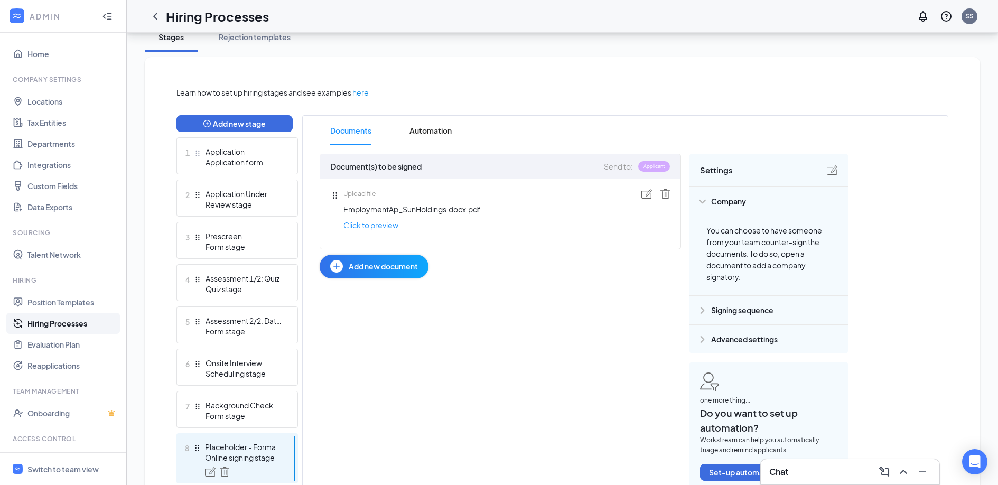
click at [705, 201] on img at bounding box center [702, 201] width 7 height 5
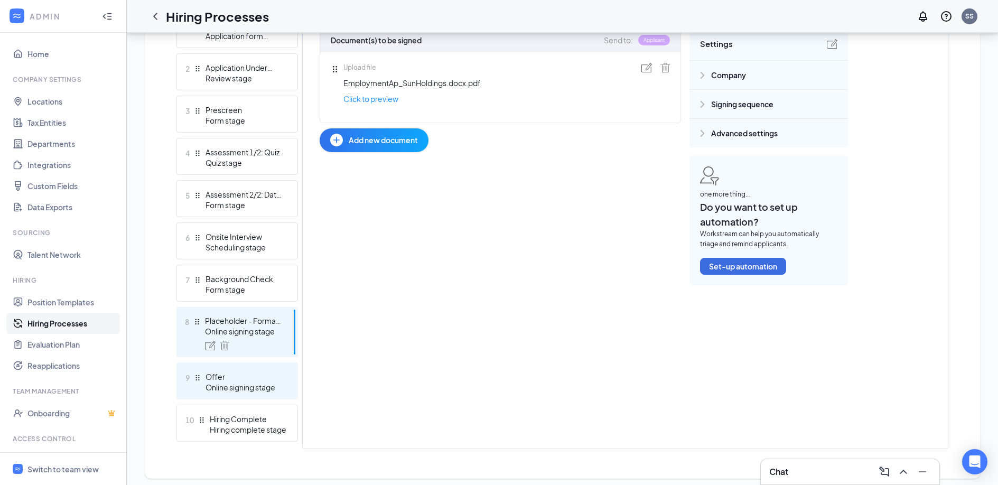
scroll to position [331, 0]
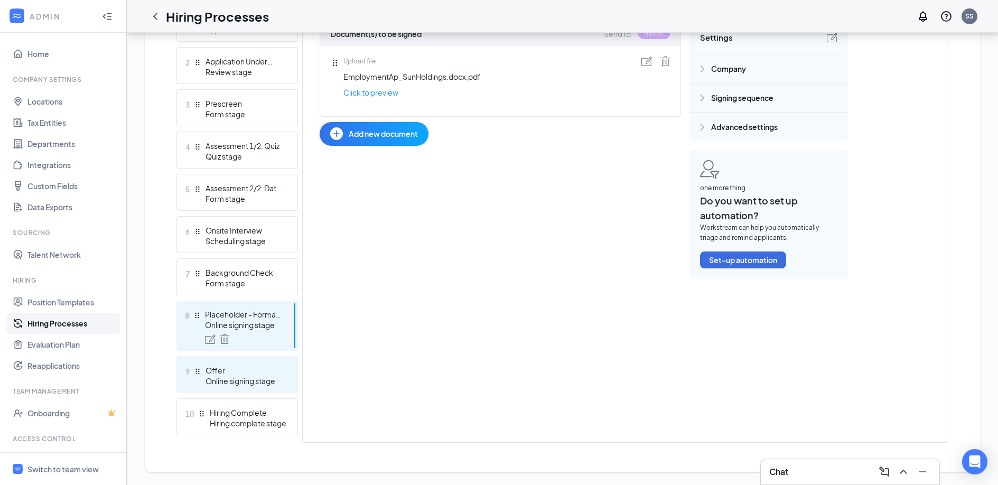
click at [255, 382] on div "Online signing stage" at bounding box center [244, 381] width 77 height 11
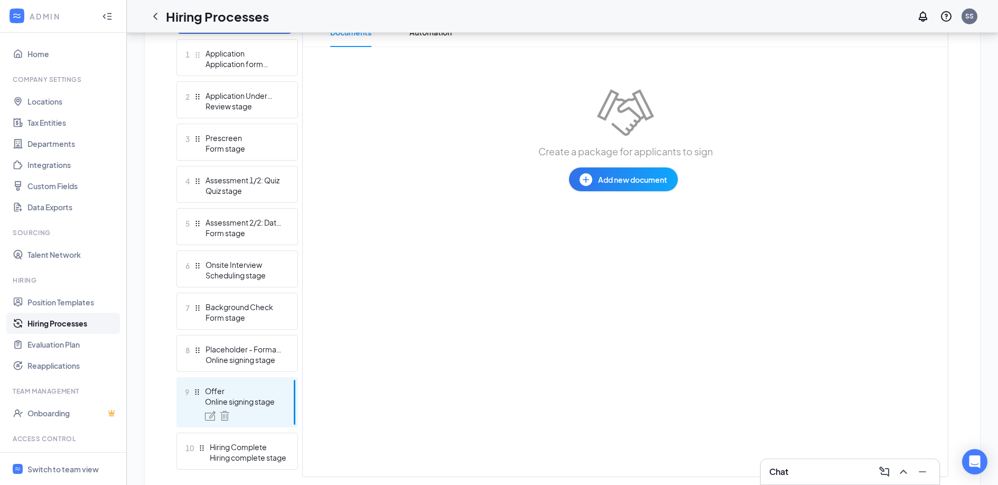
scroll to position [301, 0]
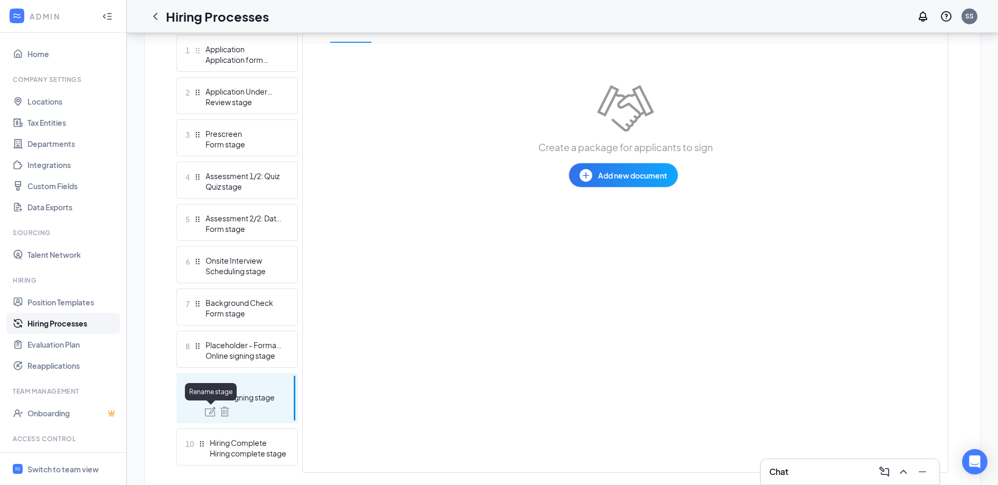
click at [211, 413] on img at bounding box center [210, 412] width 11 height 10
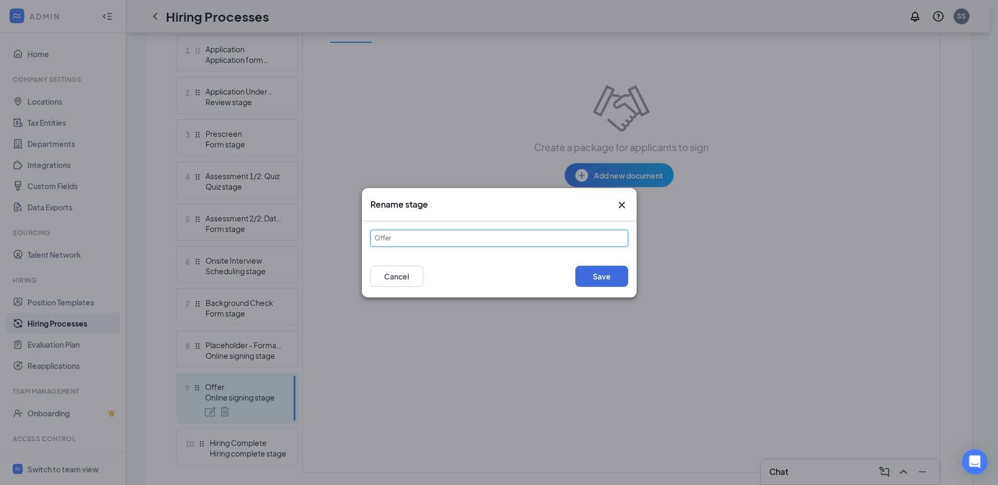
click at [432, 240] on input "Offer" at bounding box center [499, 238] width 258 height 17
click at [439, 243] on input "Offer Letter:" at bounding box center [499, 238] width 258 height 17
type input "Offer Letter: Internal Offer"
click at [585, 274] on button "Save" at bounding box center [601, 276] width 53 height 21
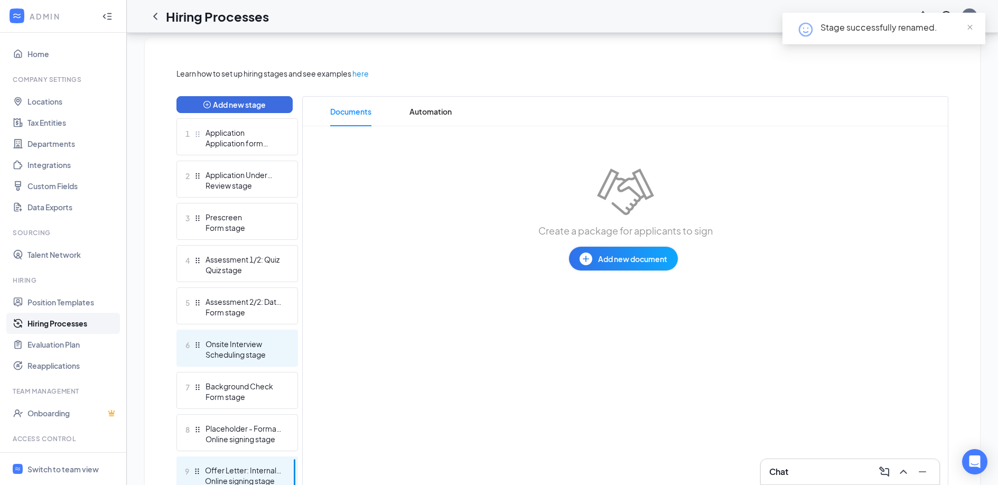
scroll to position [218, 0]
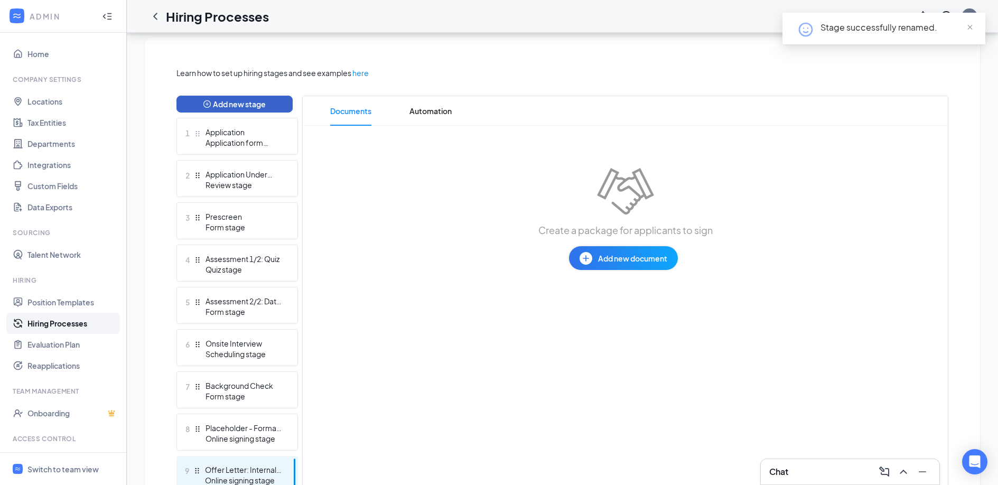
click at [238, 106] on button "Add new stage" at bounding box center [234, 104] width 116 height 17
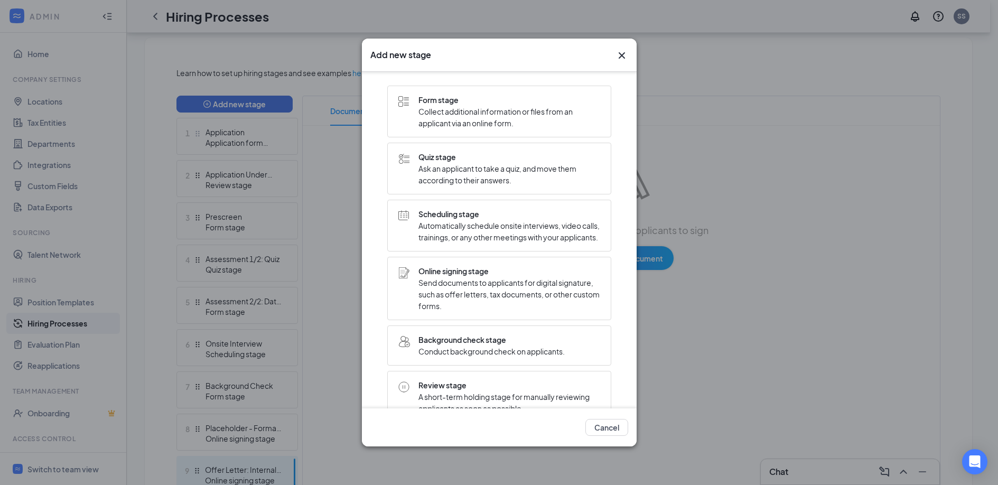
scroll to position [193, 0]
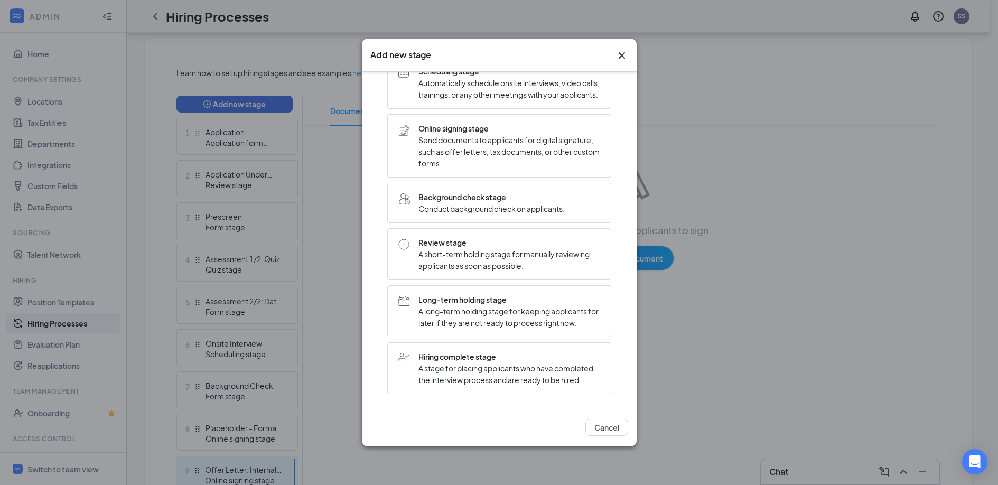
click at [473, 135] on span "Send documents to applicants for digital signature, such as offer letters, tax …" at bounding box center [510, 151] width 182 height 35
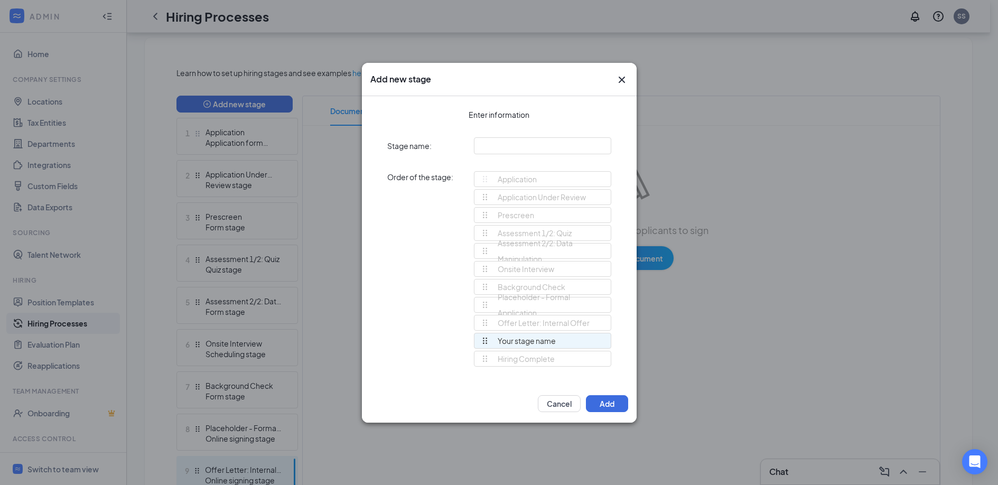
drag, startPoint x: 480, startPoint y: 359, endPoint x: 480, endPoint y: 335, distance: 24.3
click at [480, 335] on div "Application Application Under Review Prescreen Assessment 1/2: Quiz Assessment …" at bounding box center [542, 273] width 137 height 205
click at [499, 145] on input "text" at bounding box center [542, 145] width 137 height 17
type input "Offer Letter: Standard Exempt"
click at [610, 405] on button "Add" at bounding box center [607, 403] width 42 height 17
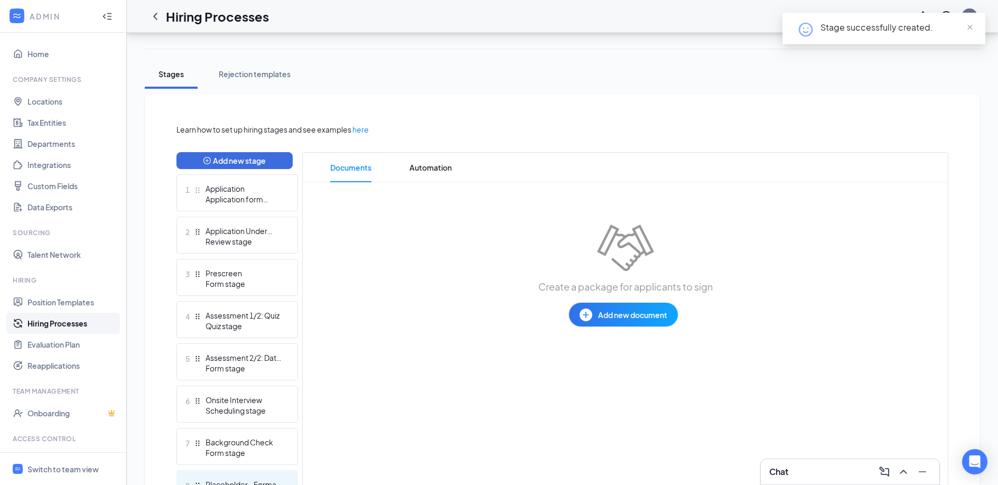
scroll to position [48, 0]
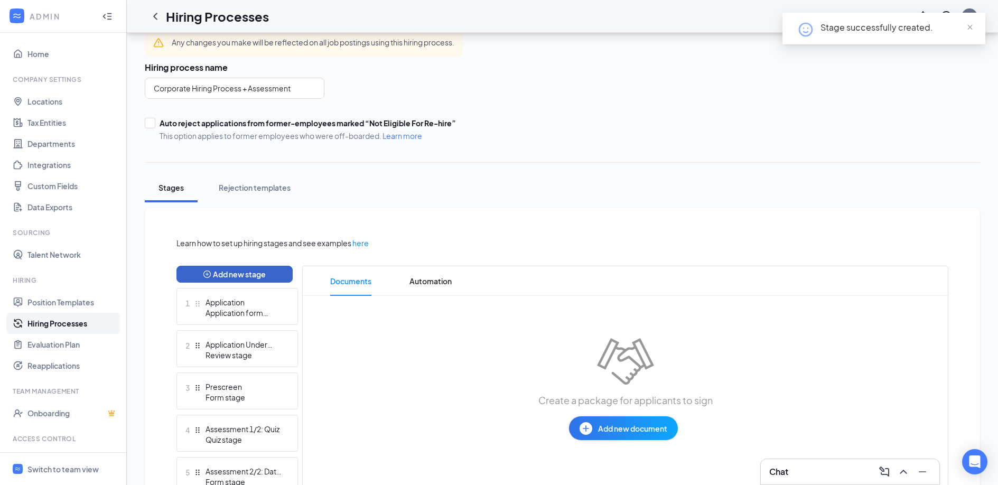
click at [248, 274] on button "Add new stage" at bounding box center [234, 274] width 116 height 17
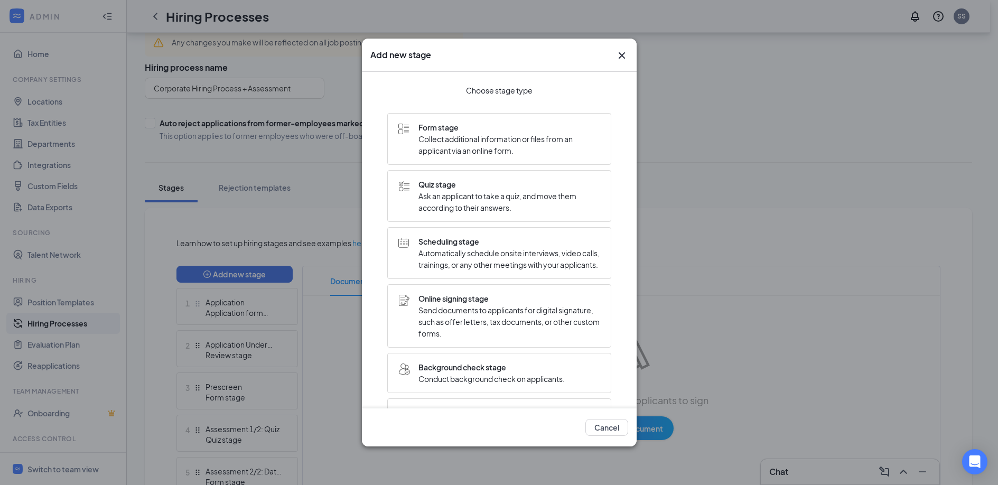
click at [460, 328] on span "Send documents to applicants for digital signature, such as offer letters, tax …" at bounding box center [510, 321] width 182 height 35
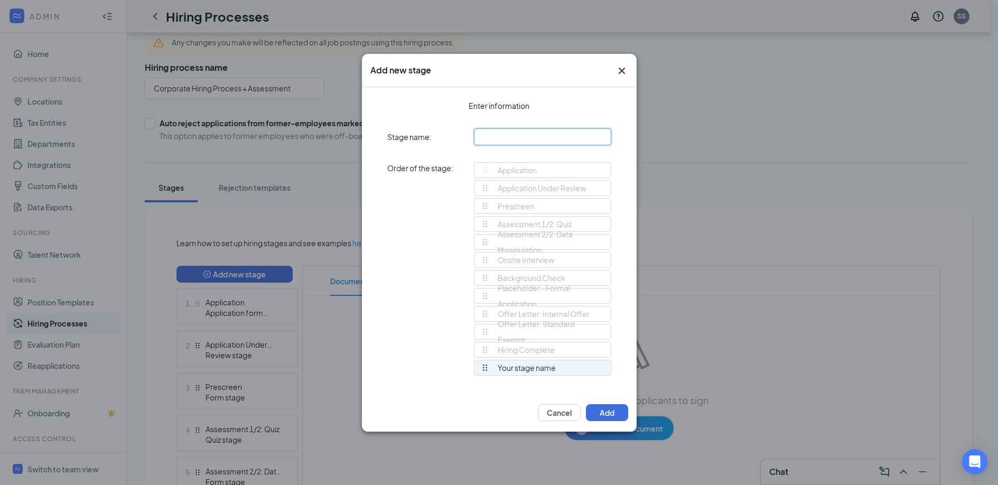
click at [495, 137] on input "text" at bounding box center [542, 136] width 137 height 17
drag, startPoint x: 483, startPoint y: 369, endPoint x: 483, endPoint y: 354, distance: 15.3
click at [483, 354] on div "Application Application Under Review Prescreen Assessment 1/2: Quiz Assessment …" at bounding box center [542, 273] width 137 height 223
click at [504, 141] on input "text" at bounding box center [542, 136] width 137 height 17
type input "Offer Letter: Standard Exempt + Bonus"
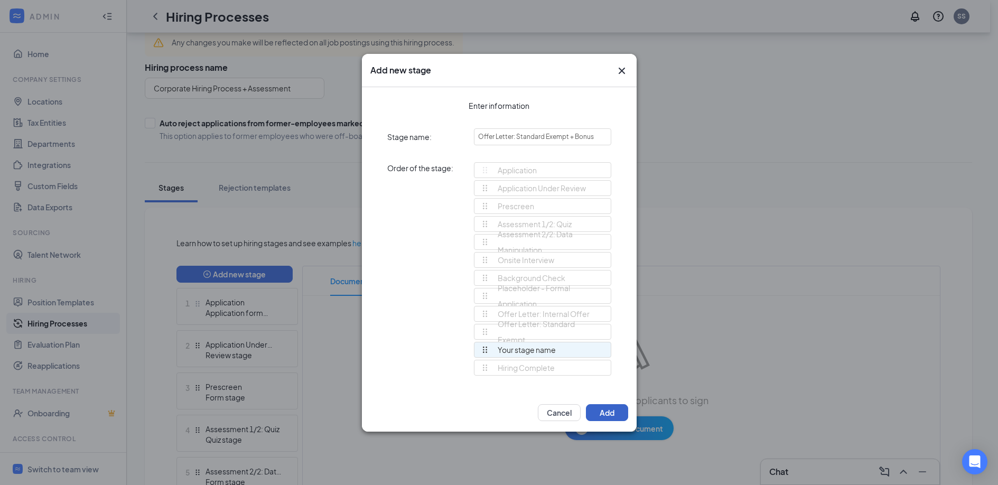
click at [611, 411] on button "Add" at bounding box center [607, 412] width 42 height 17
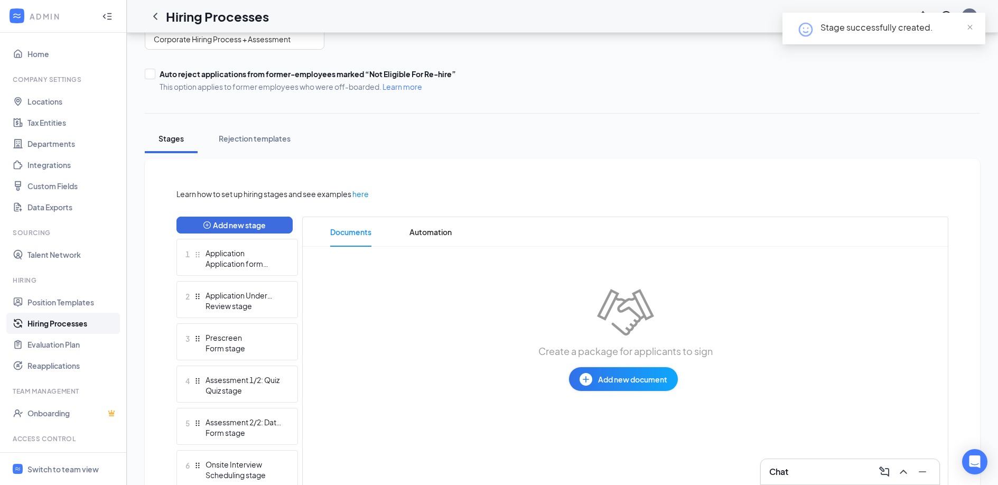
scroll to position [48, 0]
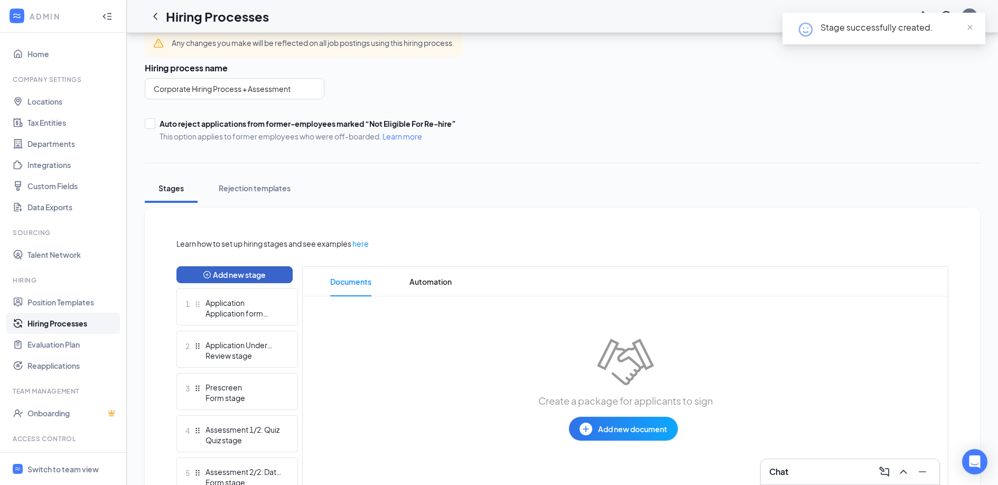
click at [239, 270] on button "Add new stage" at bounding box center [234, 274] width 116 height 17
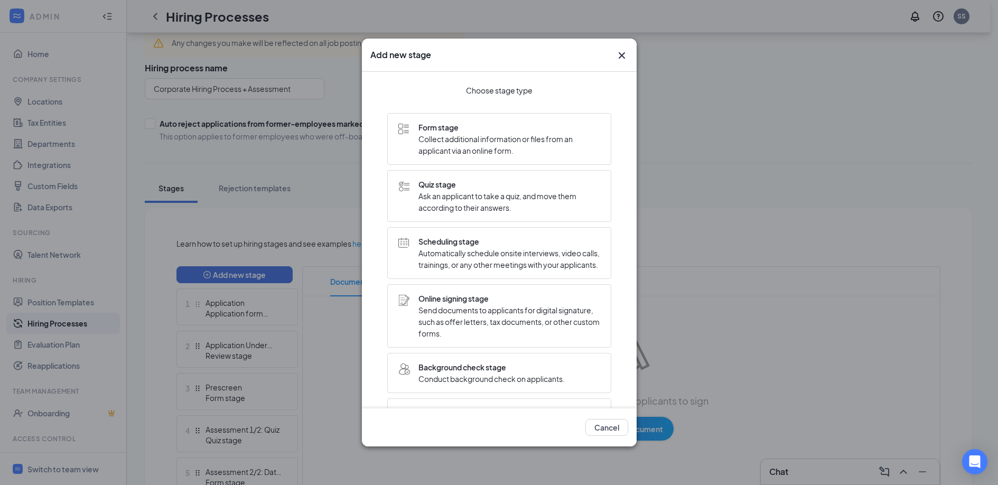
click at [454, 321] on span "Send documents to applicants for digital signature, such as offer letters, tax …" at bounding box center [510, 321] width 182 height 35
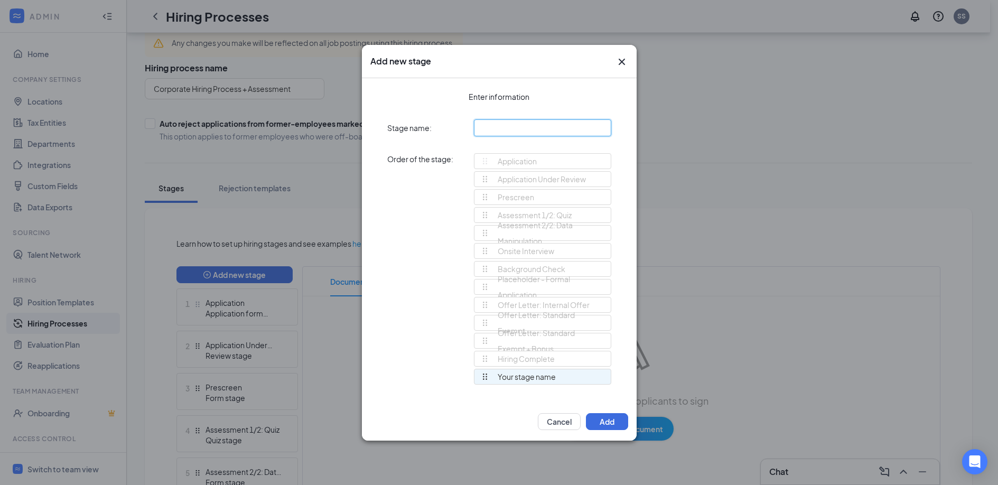
click at [507, 128] on input "text" at bounding box center [542, 127] width 137 height 17
type input "Offer Letter: Standard Exempt + Bonus + ReLo"
click at [602, 420] on button "Add" at bounding box center [607, 421] width 42 height 17
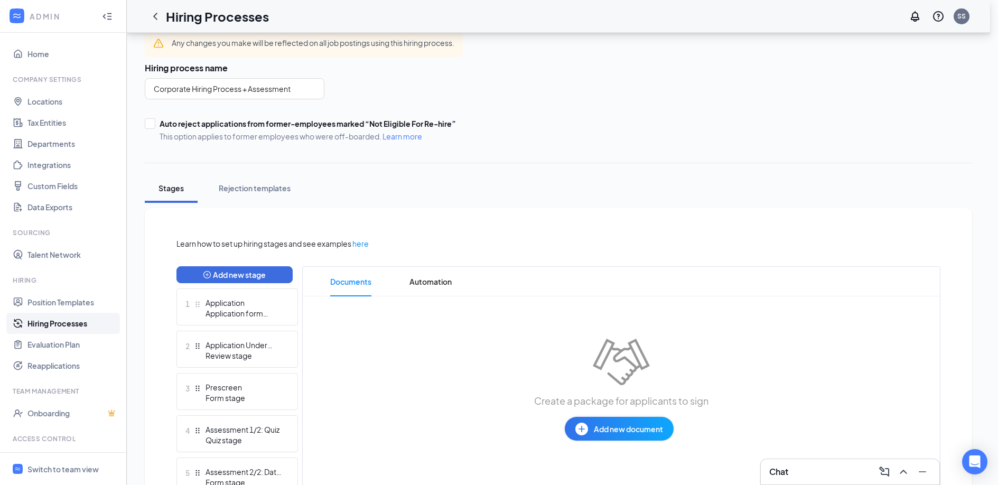
scroll to position [0, 0]
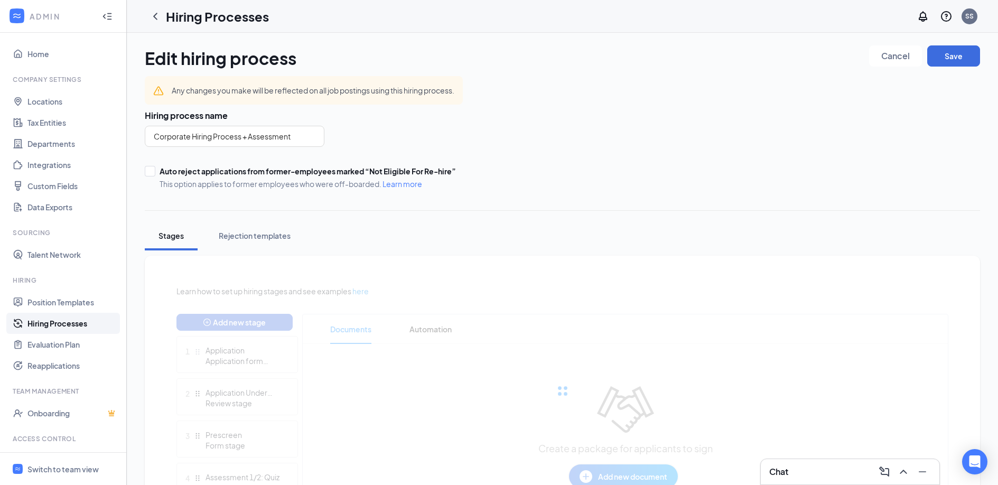
click at [217, 323] on div at bounding box center [562, 390] width 772 height 211
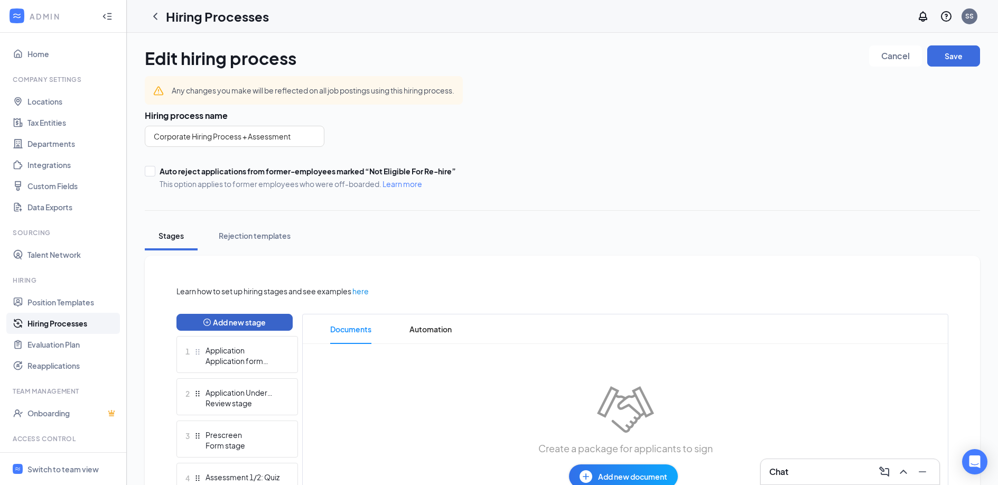
click at [217, 323] on button "Add new stage" at bounding box center [234, 322] width 116 height 17
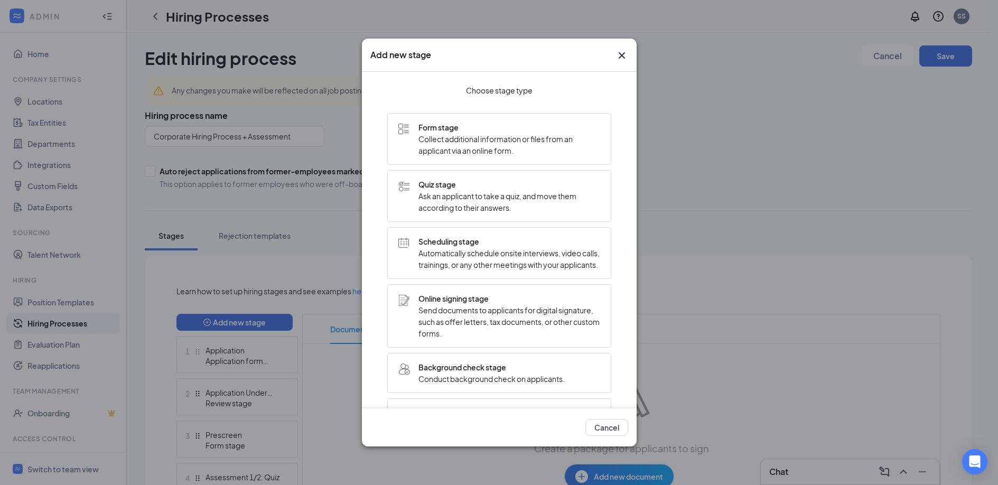
click at [453, 318] on span "Send documents to applicants for digital signature, such as offer letters, tax …" at bounding box center [510, 321] width 182 height 35
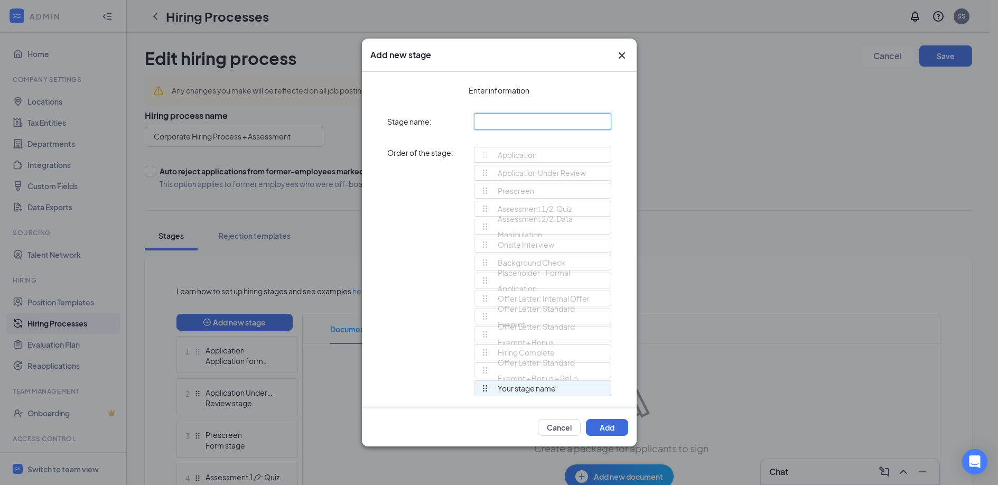
click at [497, 127] on input "text" at bounding box center [542, 121] width 137 height 17
type input "Offer Letter: Standard Exempt + ReLo"
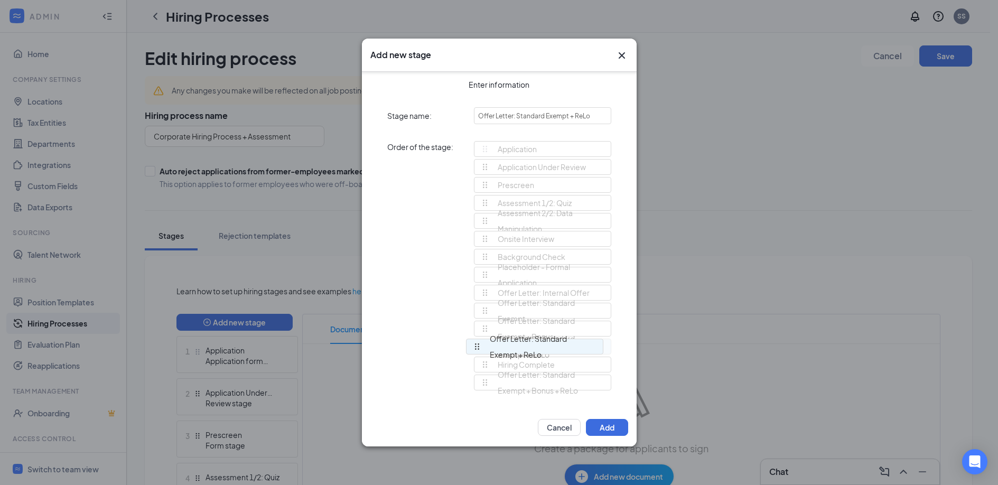
drag, startPoint x: 476, startPoint y: 384, endPoint x: 473, endPoint y: 347, distance: 37.6
click at [474, 347] on div "Application Application Under Review Prescreen Assessment 1/2: Quiz Assessment …" at bounding box center [542, 270] width 137 height 259
drag, startPoint x: 472, startPoint y: 382, endPoint x: 472, endPoint y: 365, distance: 16.9
click at [474, 365] on div "Application Application Under Review Prescreen Assessment 1/2: Quiz Assessment …" at bounding box center [542, 270] width 137 height 259
click at [603, 423] on button "Add" at bounding box center [607, 427] width 42 height 17
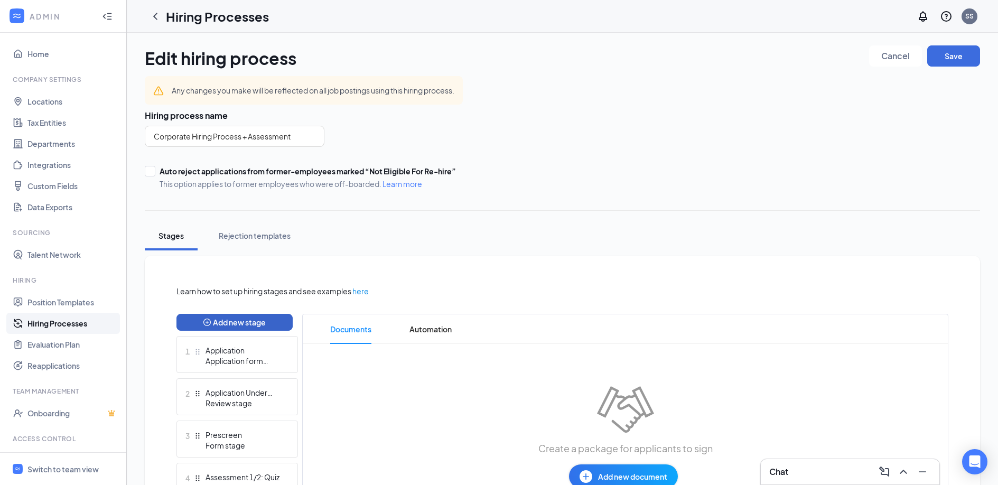
click at [229, 321] on button "Add new stage" at bounding box center [234, 322] width 116 height 17
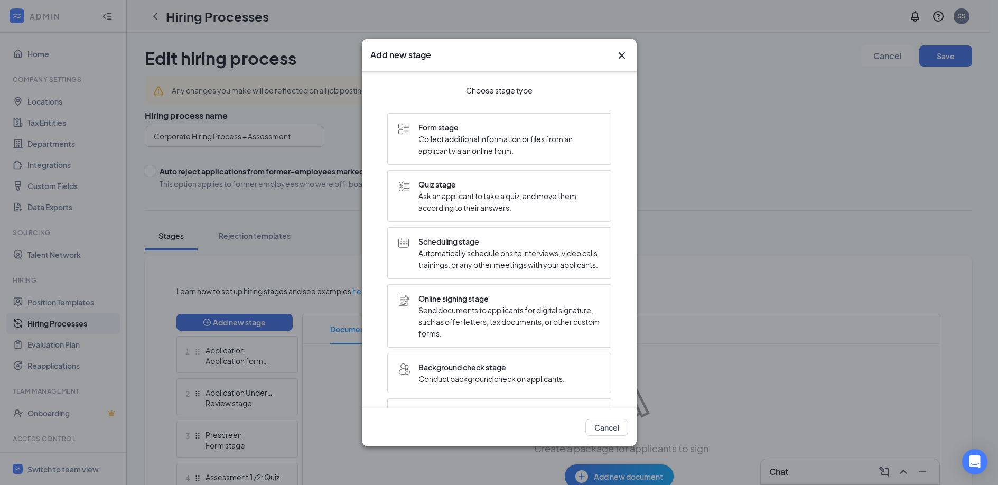
scroll to position [12, 0]
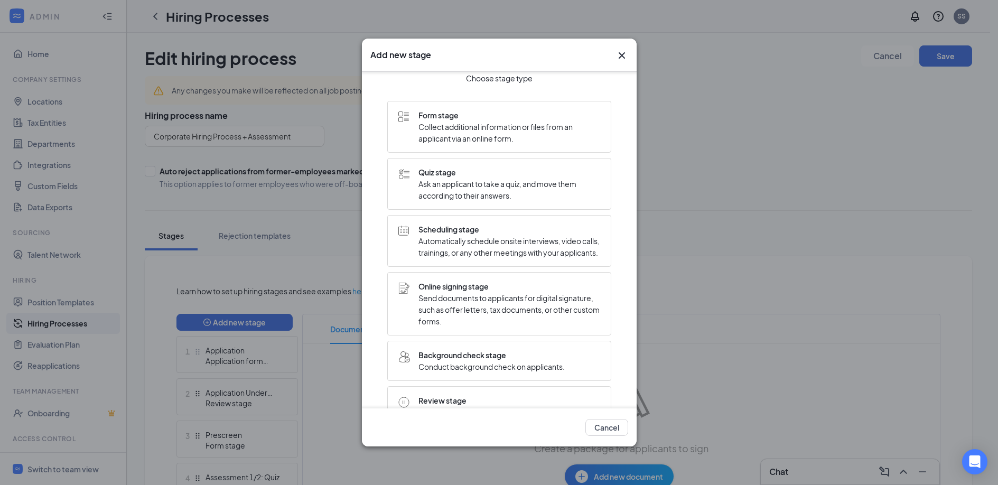
click at [496, 292] on span "Online signing stage" at bounding box center [510, 287] width 182 height 12
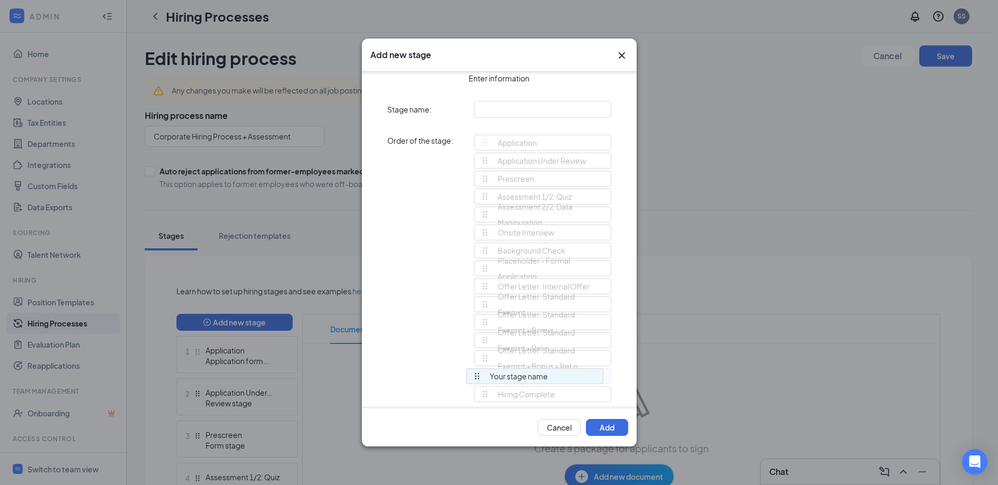
drag, startPoint x: 478, startPoint y: 395, endPoint x: 478, endPoint y: 383, distance: 11.6
click at [478, 383] on div "Application Application Under Review Prescreen Assessment 1/2: Quiz Assessment …" at bounding box center [542, 273] width 137 height 277
click at [500, 114] on input "text" at bounding box center [542, 109] width 137 height 17
type input "Offer Letter: Standard Non-Exempt"
click at [601, 422] on button "Add" at bounding box center [607, 427] width 42 height 17
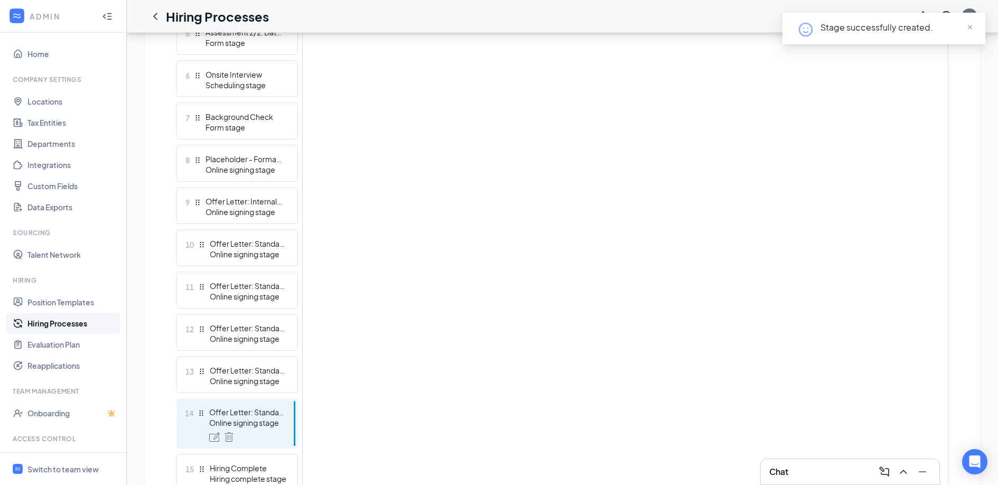
scroll to position [543, 0]
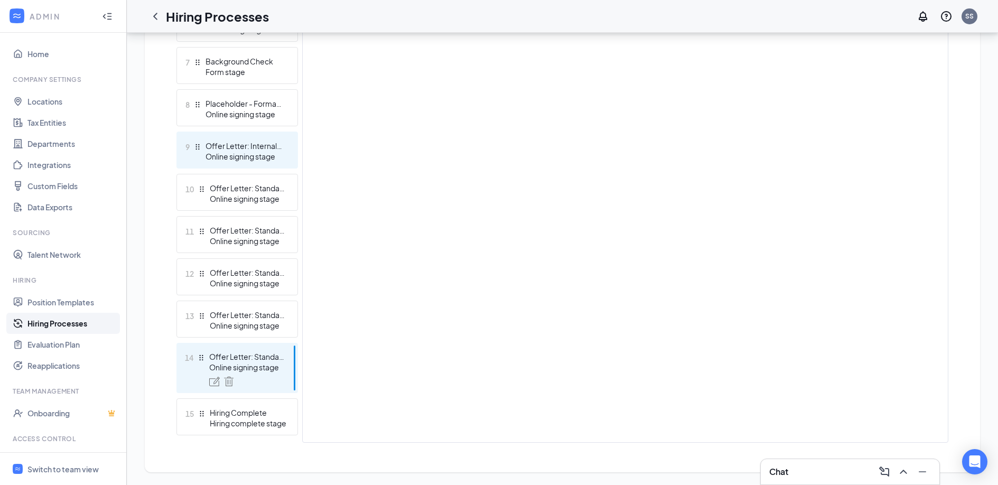
click at [254, 155] on div "Online signing stage" at bounding box center [244, 156] width 77 height 11
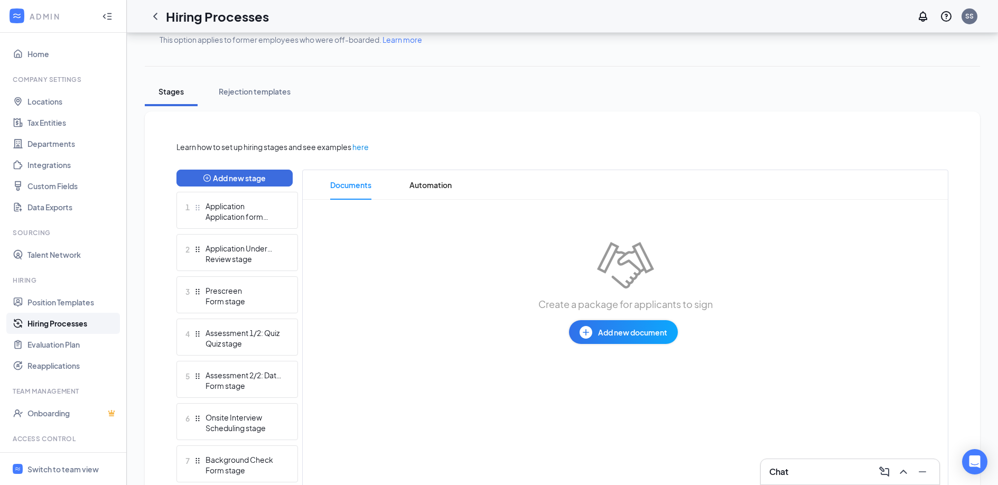
scroll to position [146, 0]
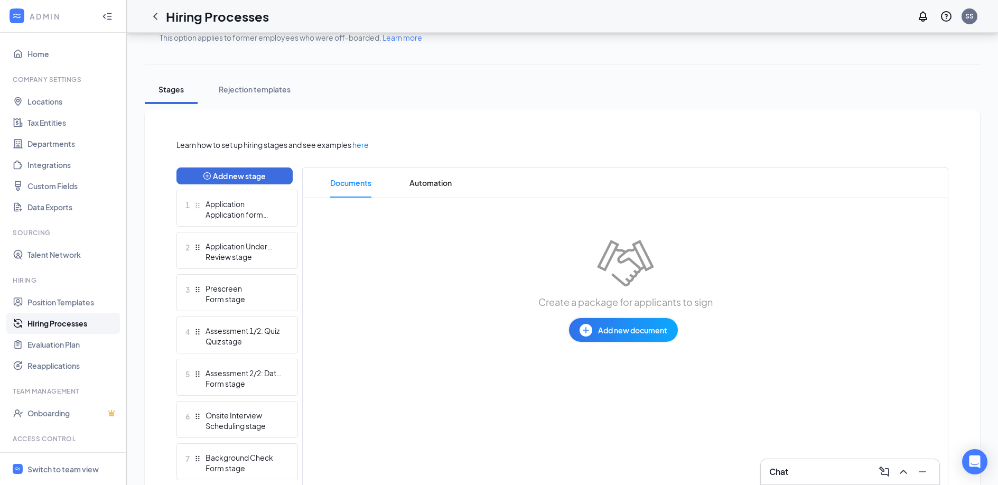
click at [598, 333] on span "Add new document" at bounding box center [632, 330] width 69 height 12
click at [598, 373] on div "Draft template" at bounding box center [593, 372] width 51 height 11
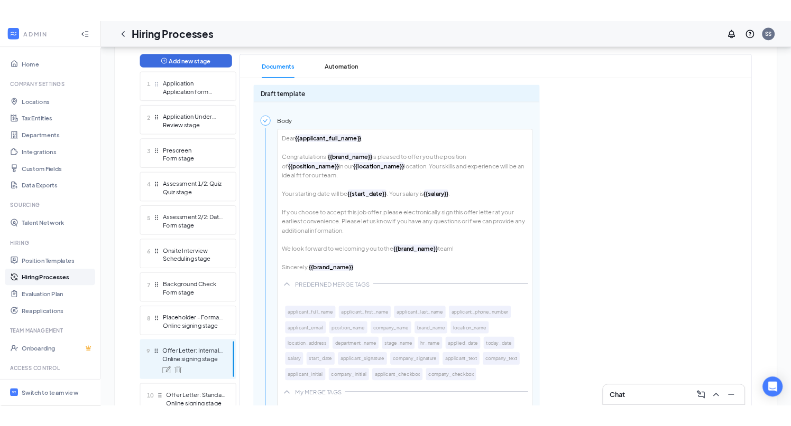
scroll to position [282, 0]
